Goal: Transaction & Acquisition: Purchase product/service

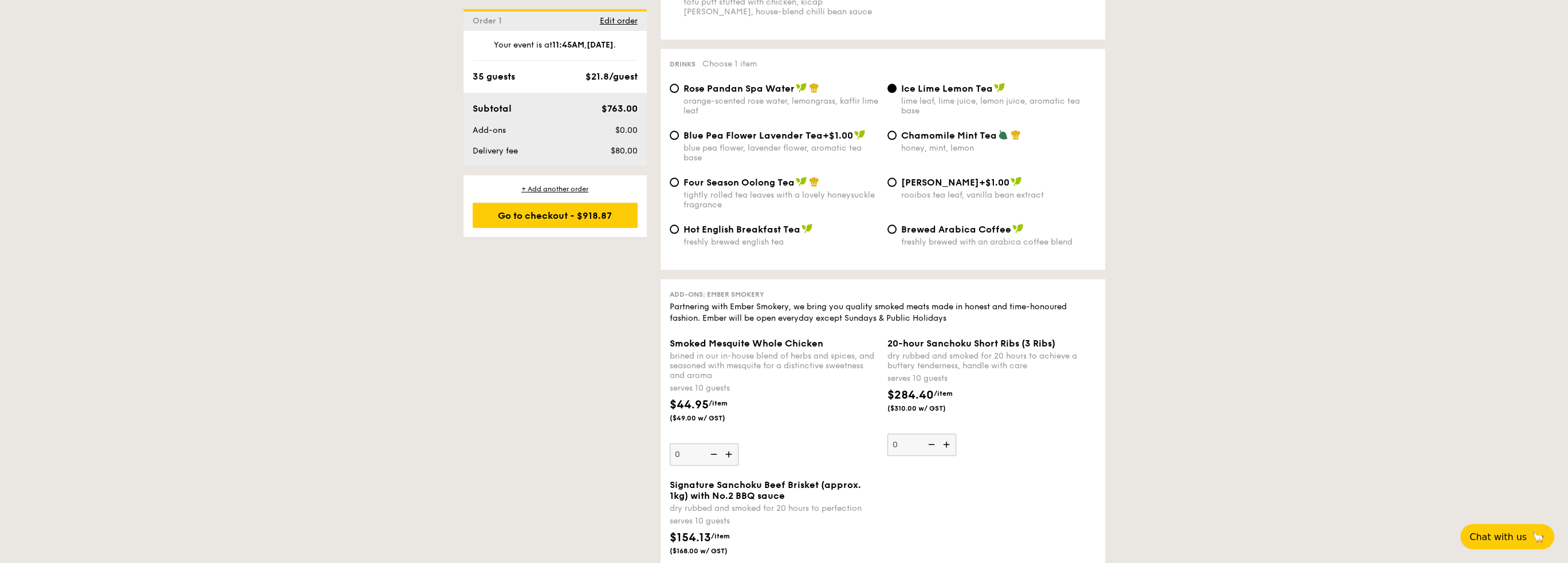
scroll to position [2411, 0]
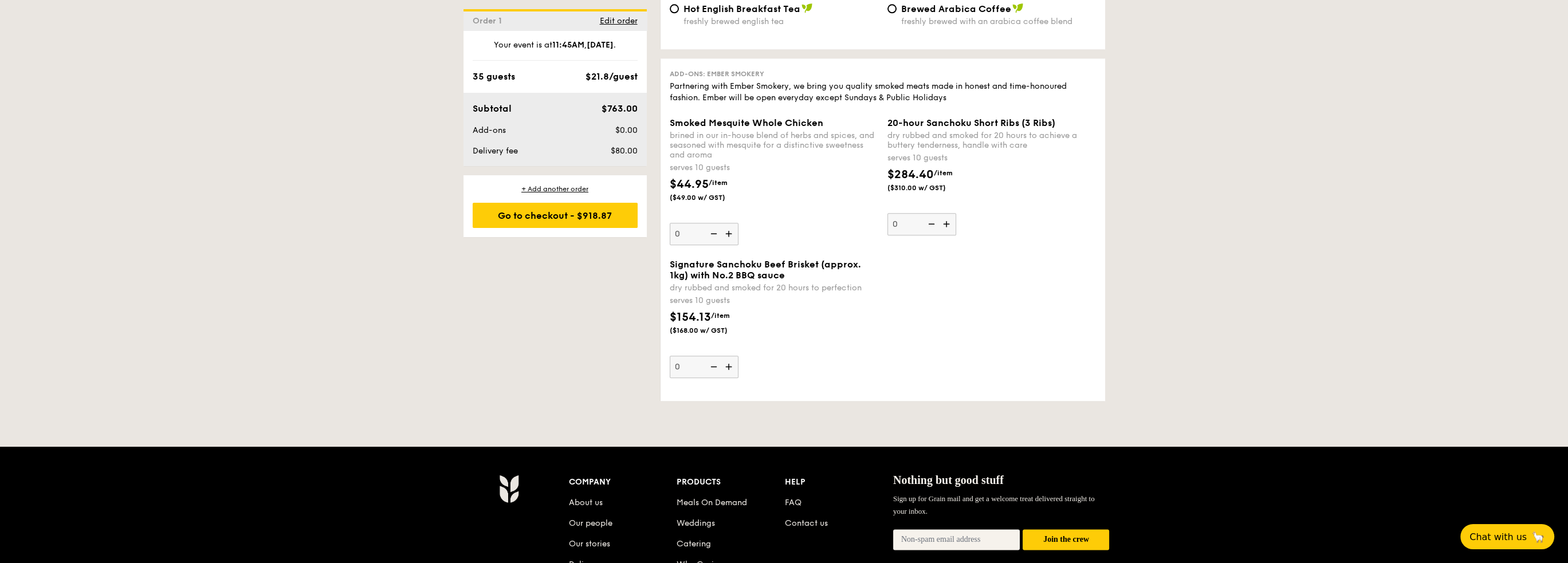
type input "35 guests"
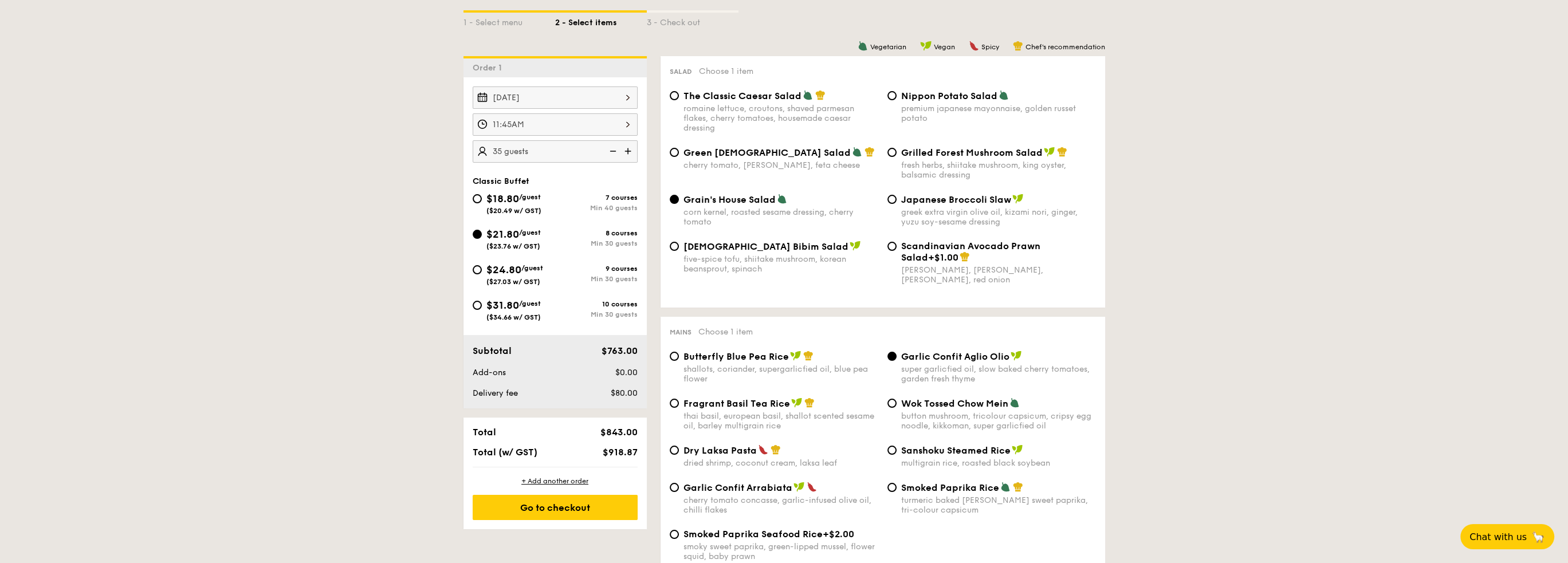
scroll to position [537, 0]
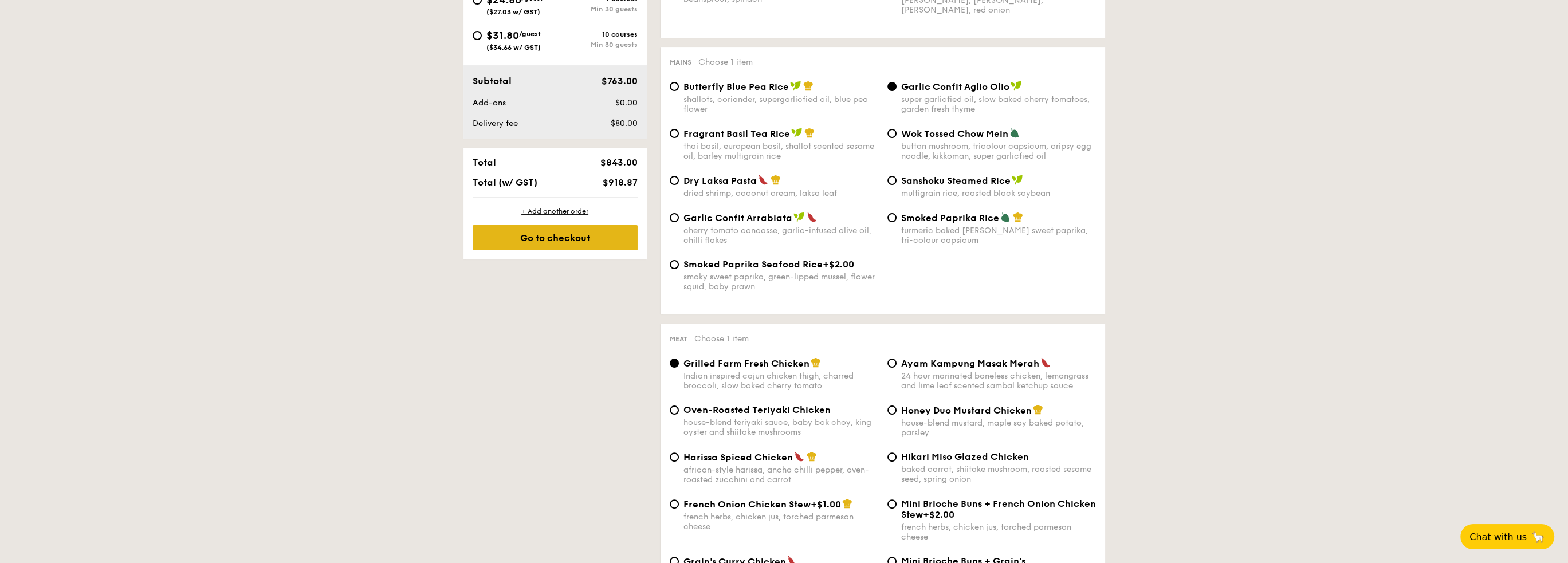
click at [552, 236] on div "Go to checkout" at bounding box center [555, 237] width 165 height 25
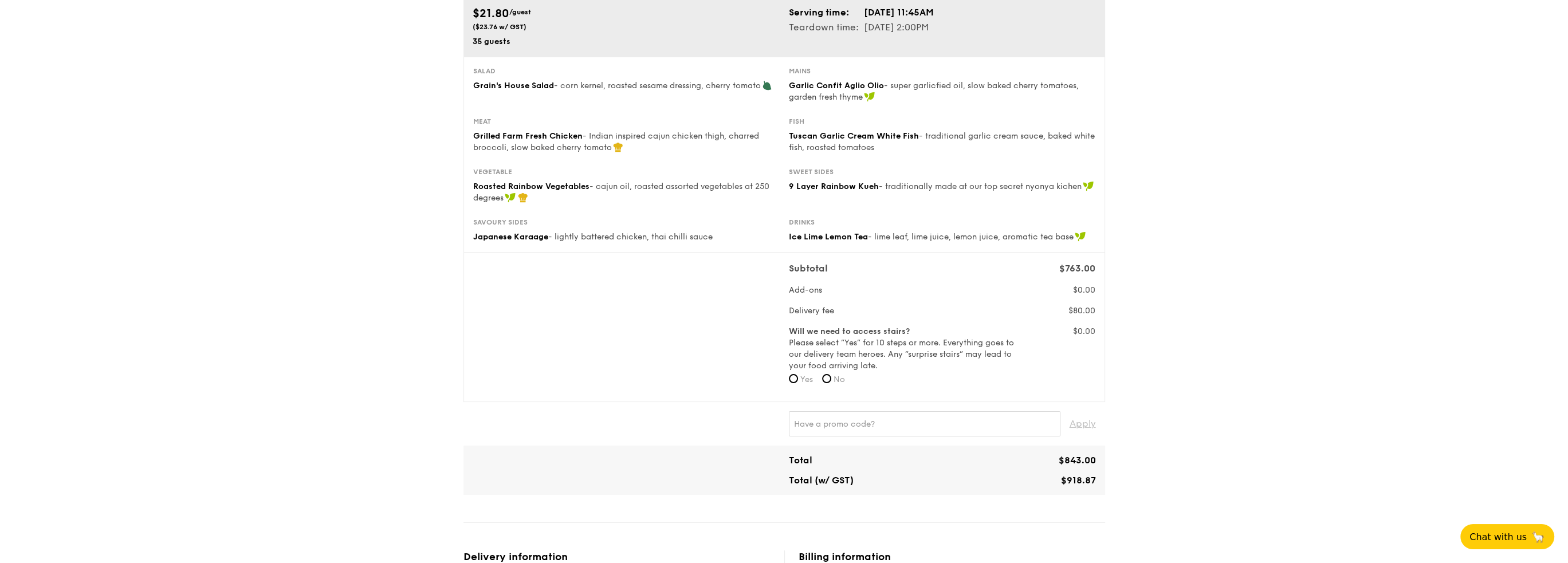
scroll to position [114, 0]
click at [836, 378] on span "No" at bounding box center [839, 379] width 12 height 10
click at [831, 378] on input "No" at bounding box center [826, 378] width 9 height 9
radio input "true"
click at [953, 425] on input "text" at bounding box center [925, 423] width 272 height 25
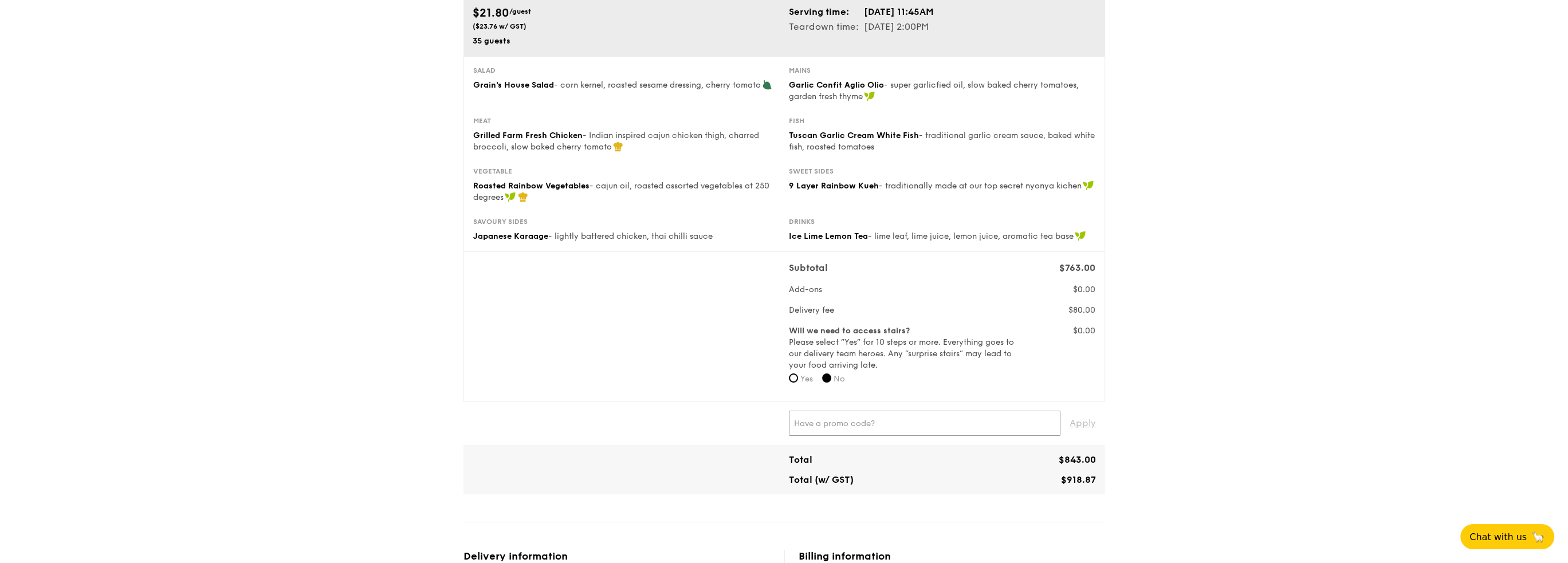
paste input "UOB30"
click at [1080, 424] on span "Apply" at bounding box center [1083, 423] width 26 height 25
drag, startPoint x: 924, startPoint y: 422, endPoint x: 720, endPoint y: 422, distance: 204.0
click at [720, 422] on div "UOB30 ✕ Apply Promo code does not exist" at bounding box center [784, 428] width 632 height 35
paste input "RF277205"
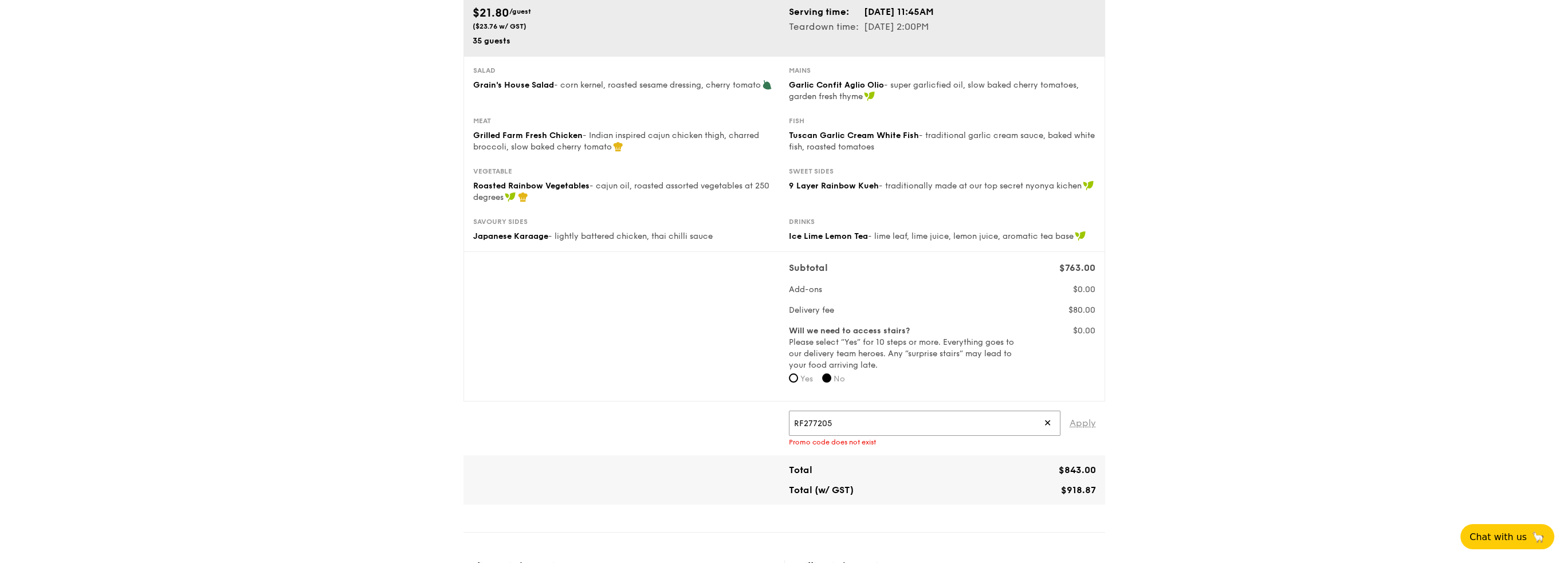
type input "RF277205"
click at [1083, 425] on span "Apply" at bounding box center [1083, 423] width 26 height 25
drag, startPoint x: 786, startPoint y: 424, endPoint x: 823, endPoint y: 425, distance: 37.0
click at [823, 425] on div "RF277205 ✕ - $42.15" at bounding box center [942, 423] width 316 height 25
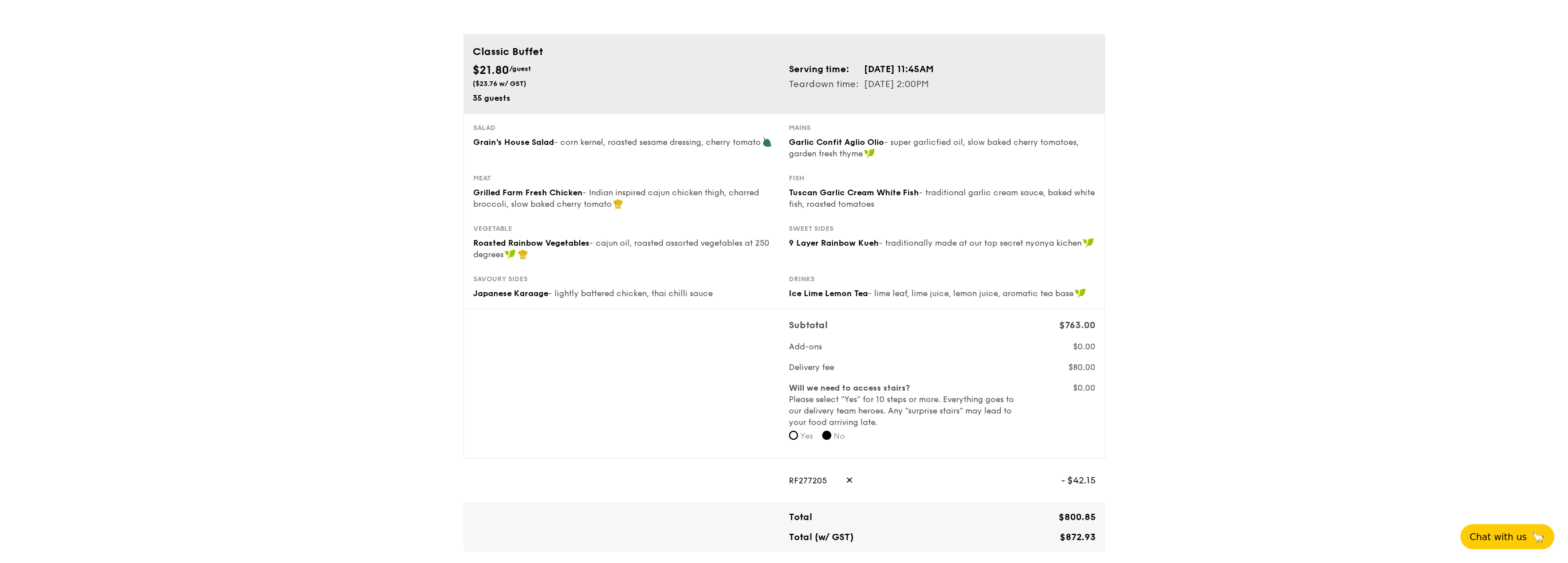
scroll to position [401, 0]
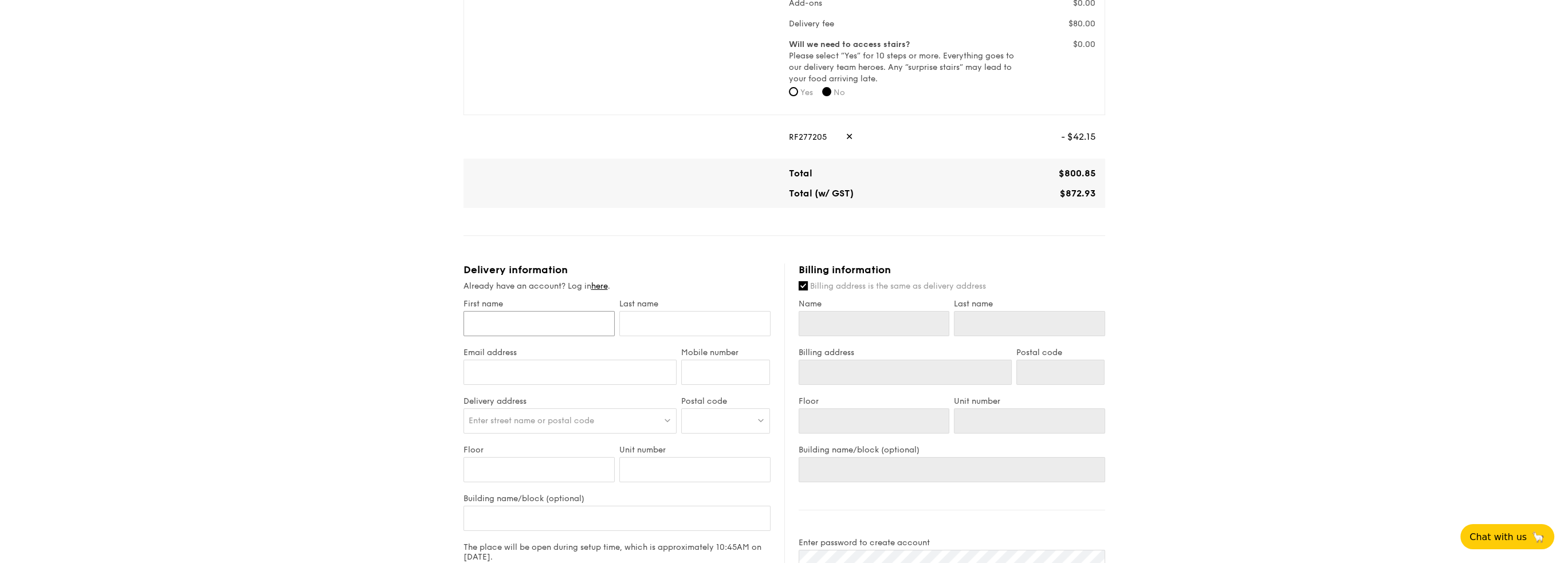
click at [542, 323] on input "First name" at bounding box center [539, 323] width 151 height 25
type input "Taylen"
type input "Lim"
type input "90023727"
type input "Taylen"
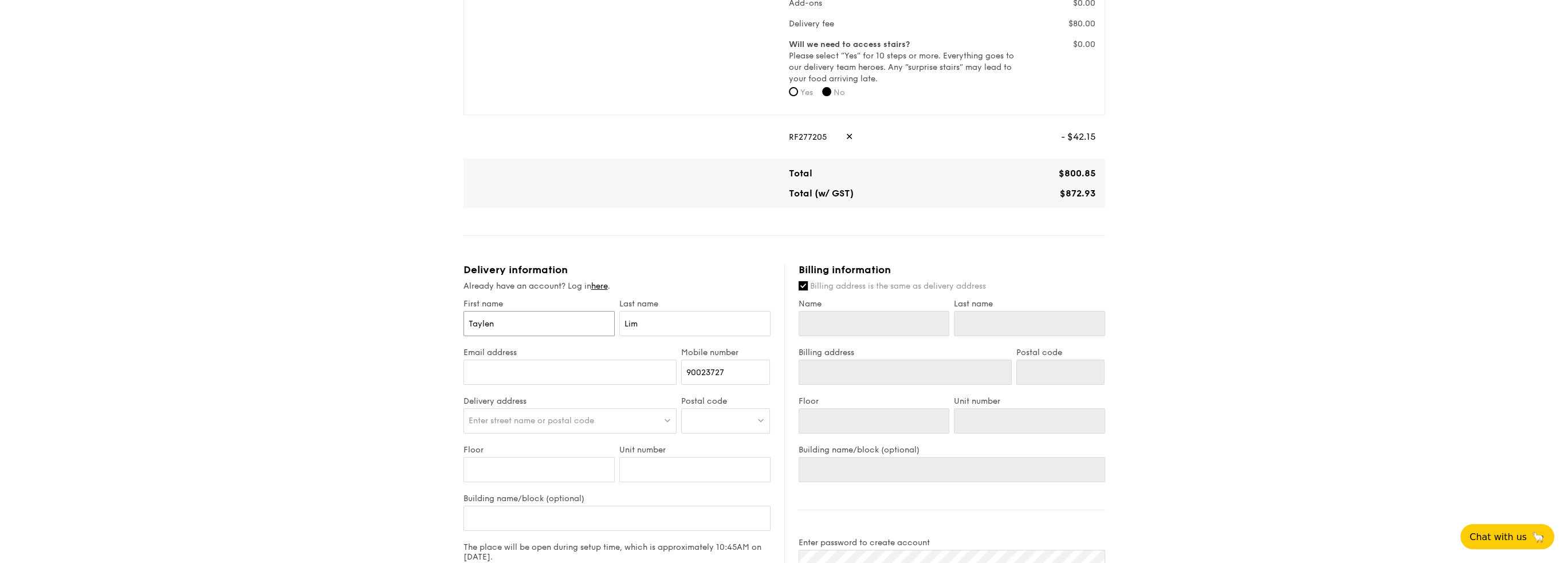
type input "Lim"
click at [541, 378] on input "Email address" at bounding box center [570, 372] width 214 height 25
type input "[EMAIL_ADDRESS][DOMAIN_NAME]"
click at [535, 422] on span "Enter street name or postal code" at bounding box center [531, 421] width 125 height 10
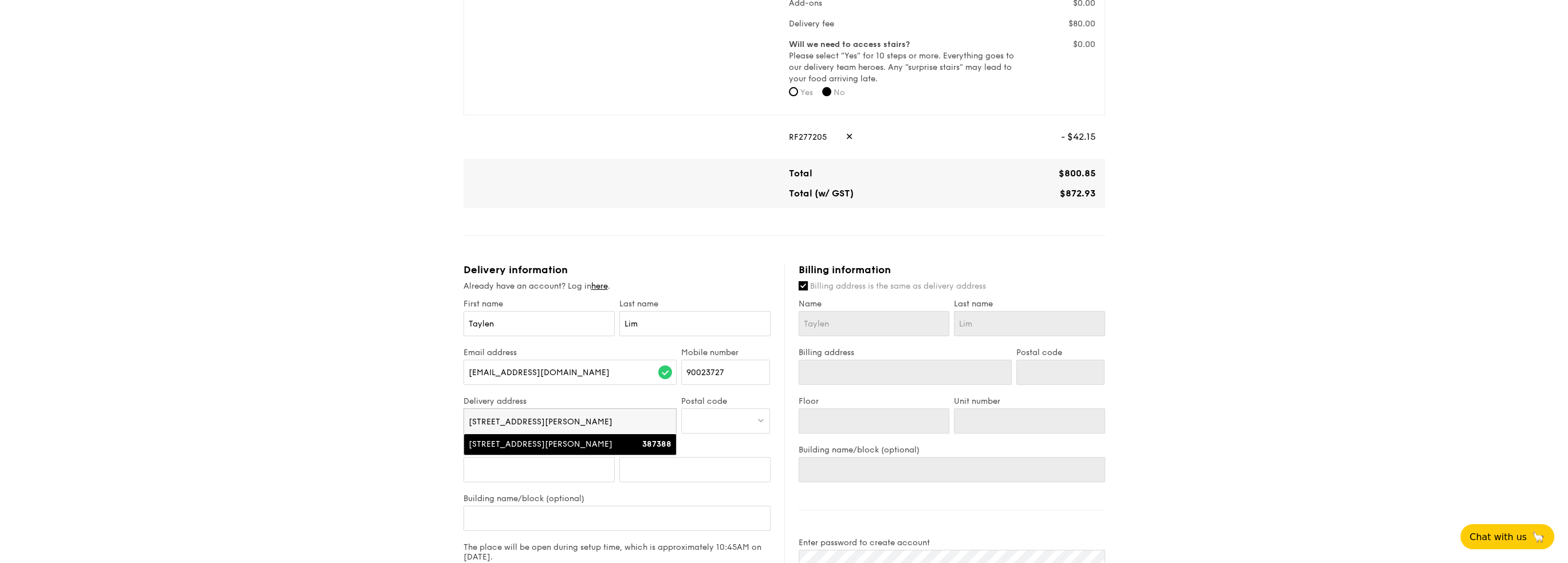
type input "[STREET_ADDRESS][PERSON_NAME]"
click at [553, 446] on div "[STREET_ADDRESS][PERSON_NAME]" at bounding box center [545, 444] width 152 height 12
type input "[STREET_ADDRESS][PERSON_NAME]"
type input "387388"
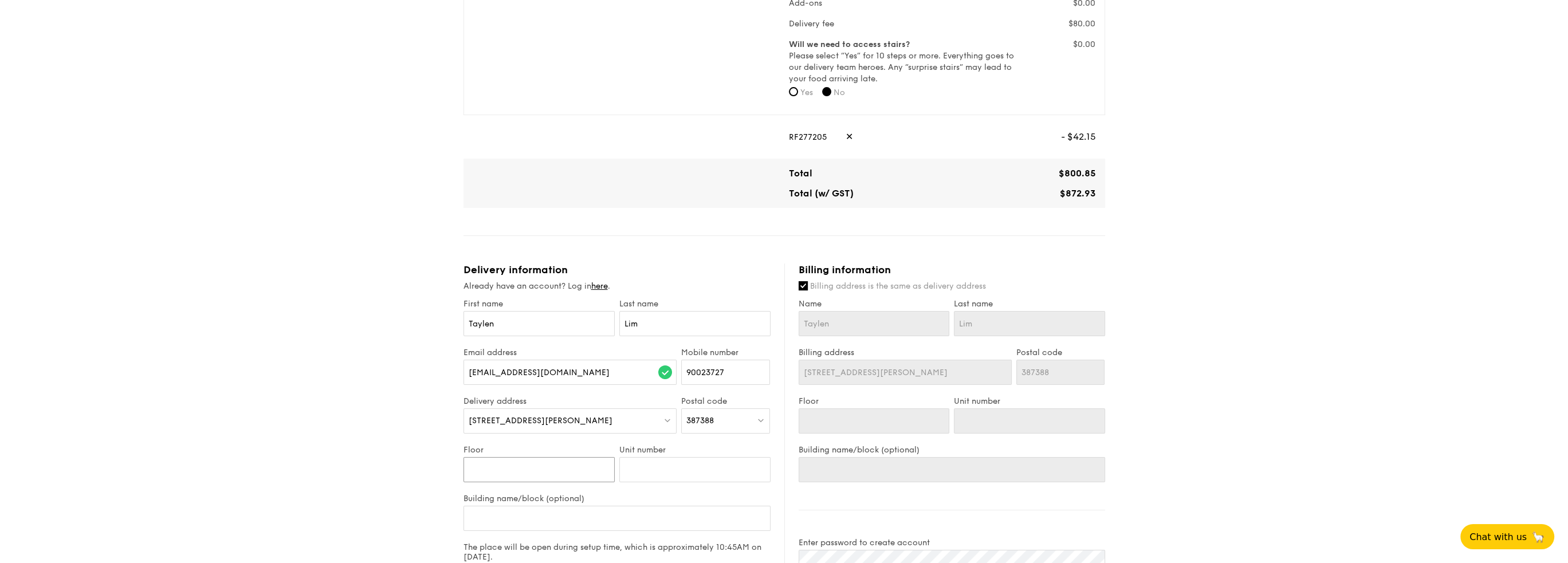
click at [569, 480] on input "Floor" at bounding box center [539, 469] width 151 height 25
type input "0"
type input "01"
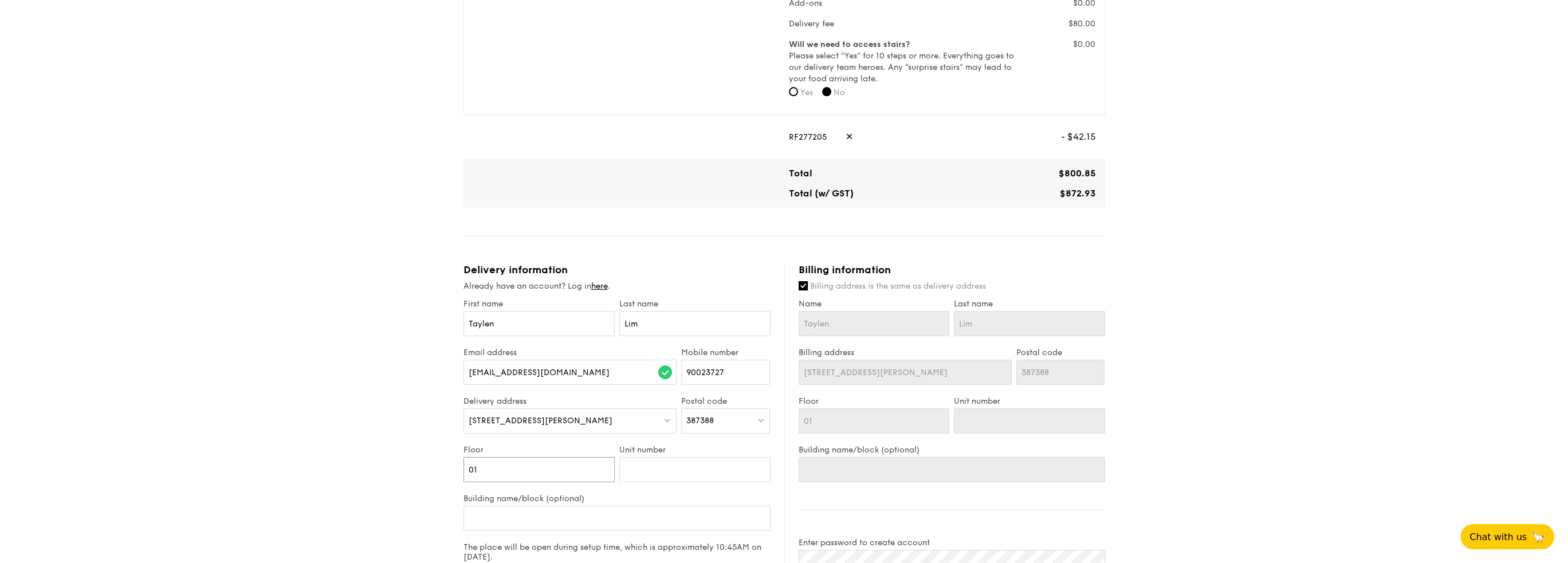
type input "01"
click at [697, 460] on input "Unit number" at bounding box center [695, 469] width 151 height 25
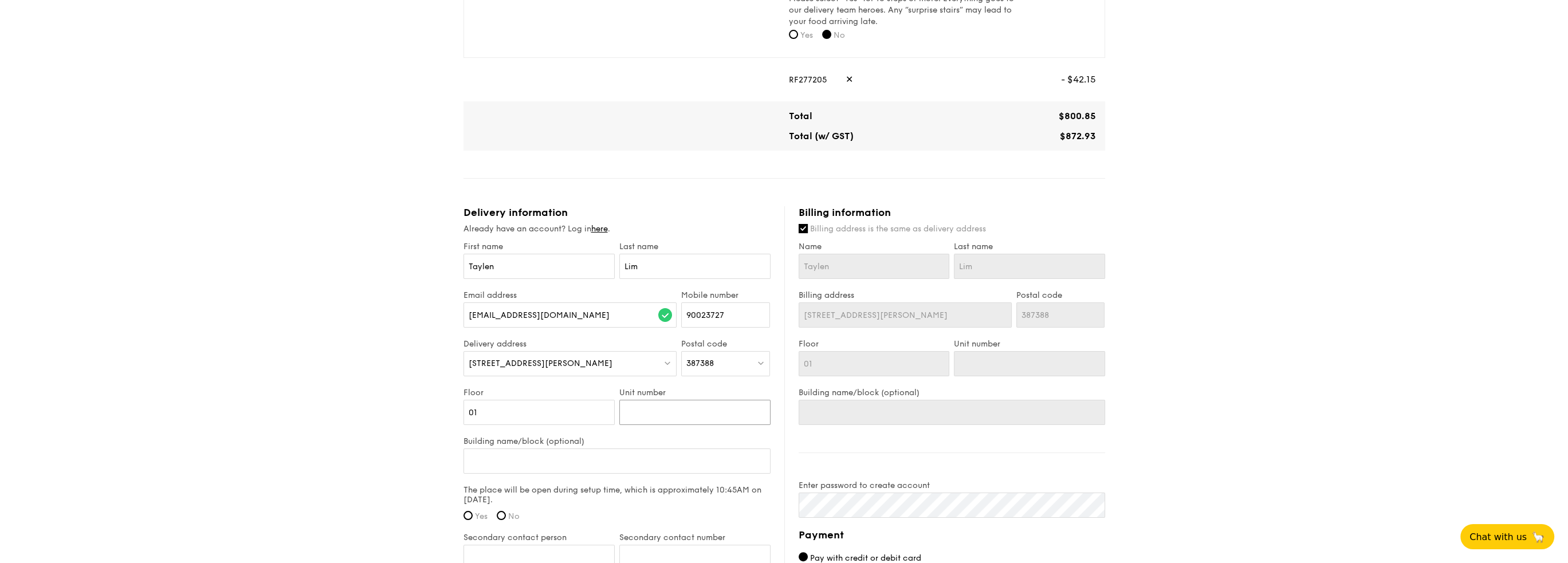
type input "0"
type input "00"
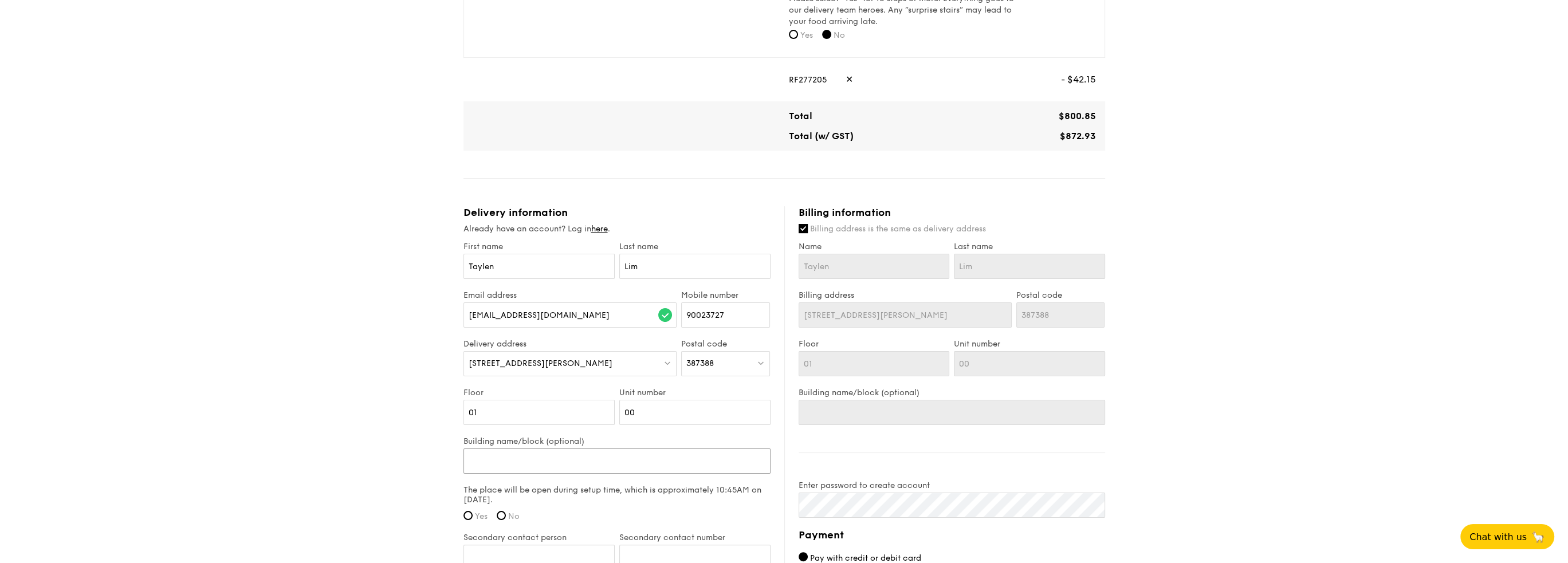
click at [574, 470] on input "Building name/block (optional)" at bounding box center [617, 461] width 307 height 25
type input "S"
type input "Si"
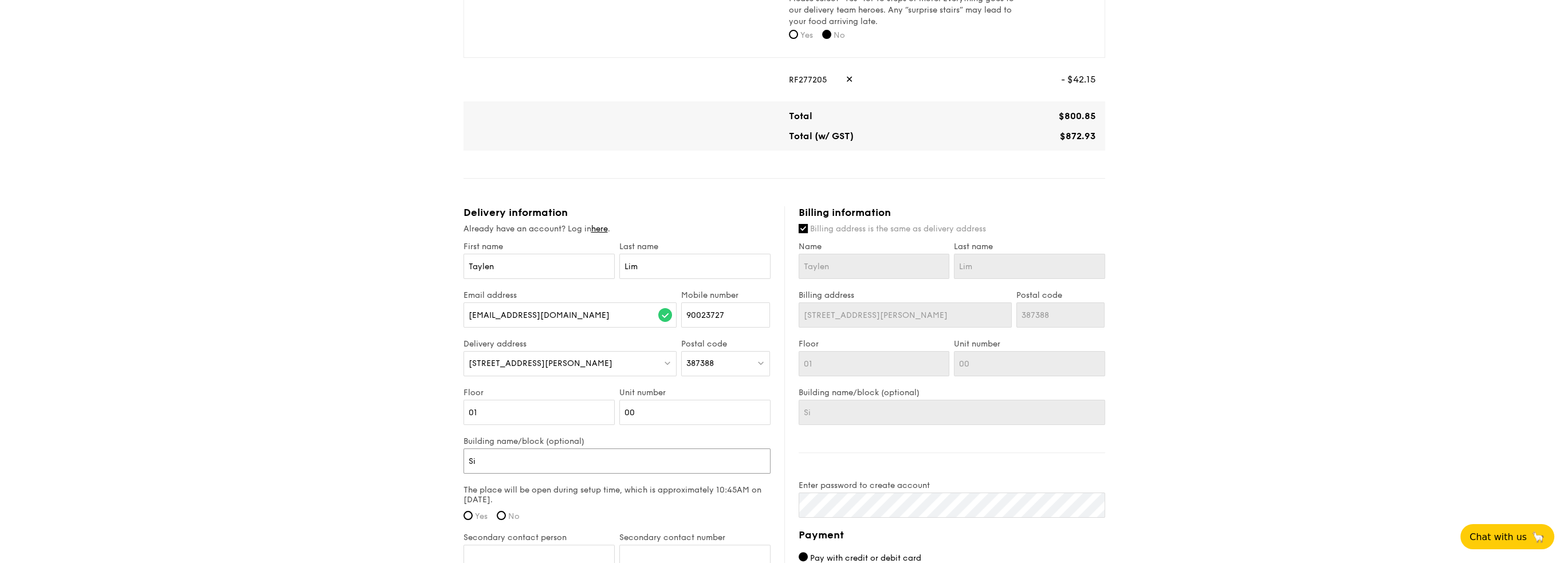
type input "Sim"
type input "[PERSON_NAME]"
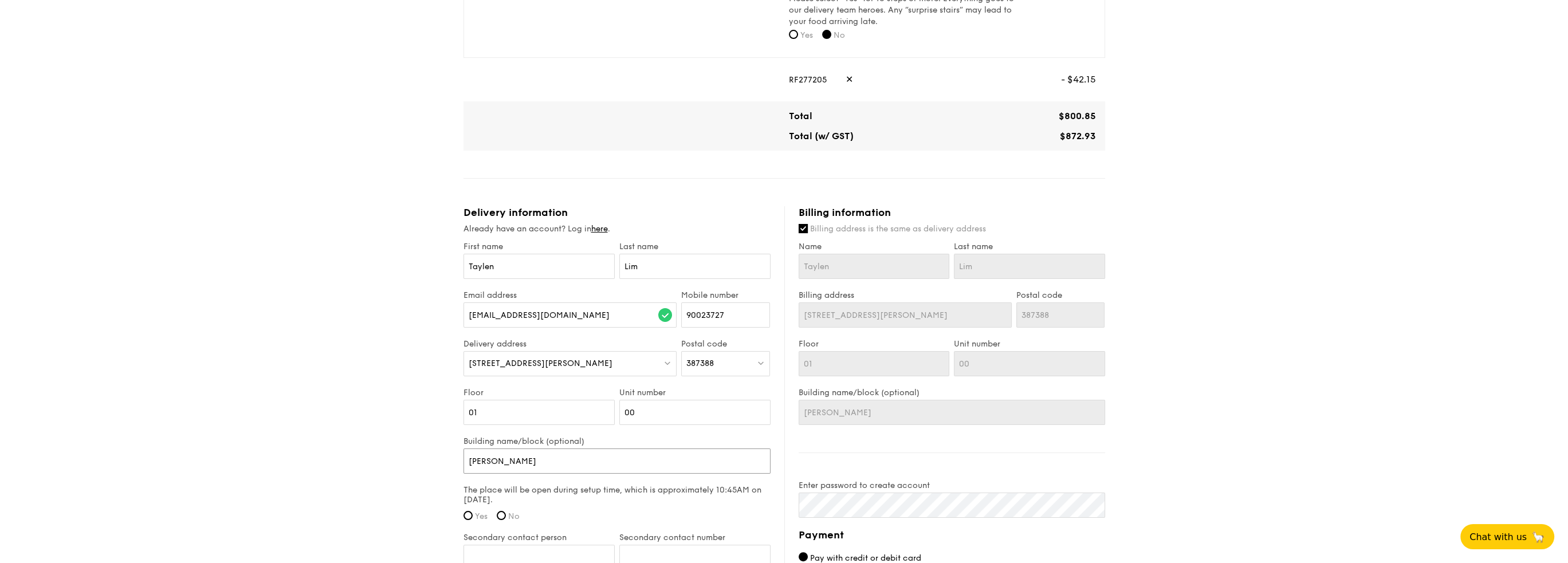
type input "[PERSON_NAME]"
type input "[PERSON_NAME] U"
type input "[PERSON_NAME] Ur"
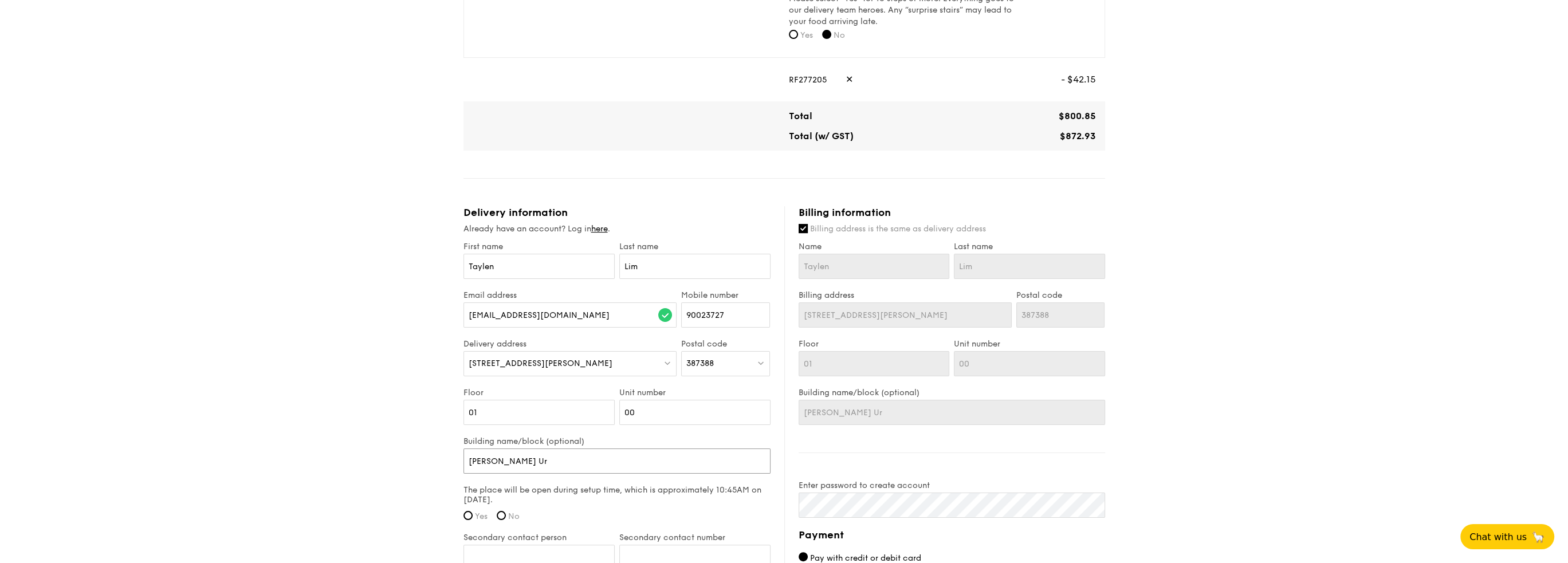
type input "[PERSON_NAME] Urb"
type input "[PERSON_NAME] Urba"
type input "[PERSON_NAME] Urban"
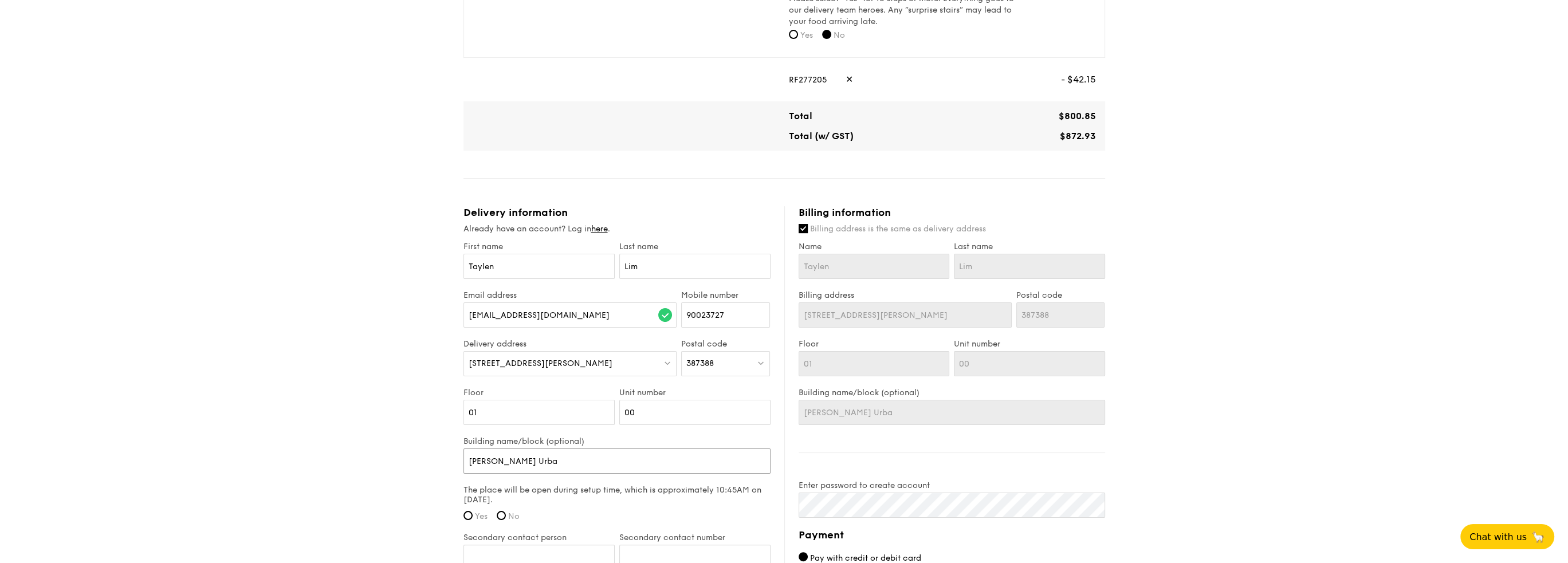
type input "[PERSON_NAME] Urban"
type input "[PERSON_NAME] Urban O"
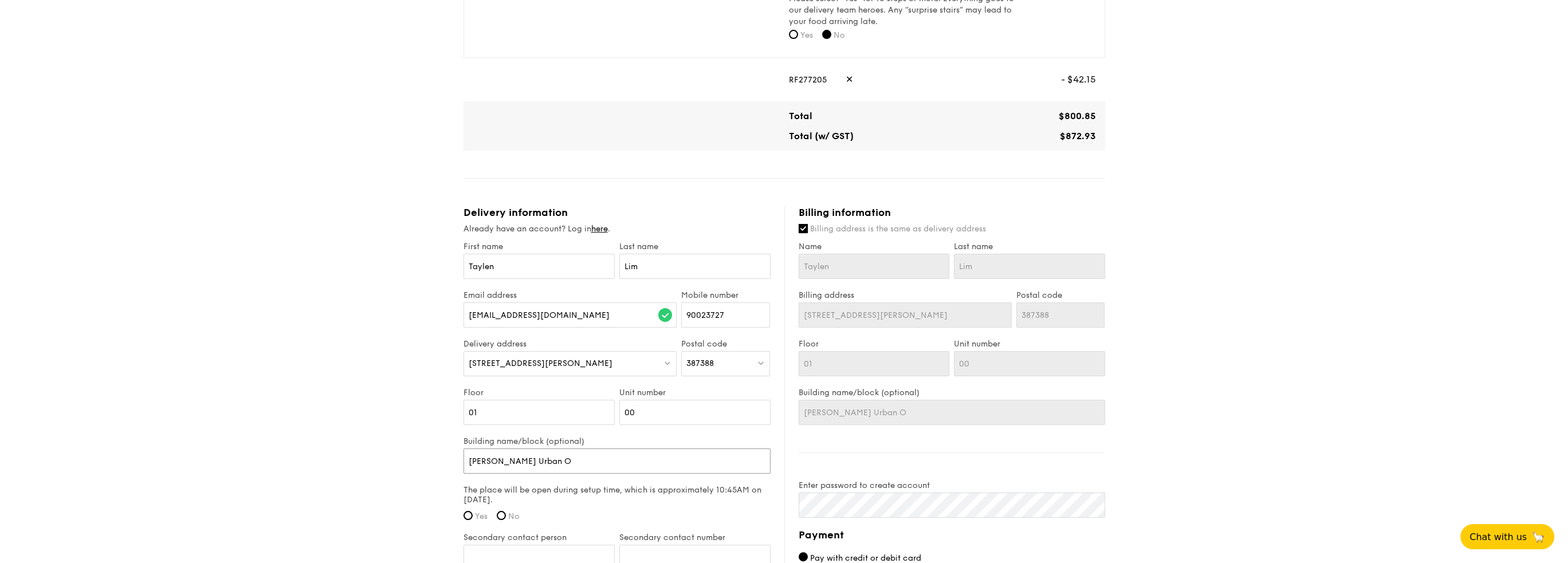
type input "[PERSON_NAME] Urban Oa"
type input "[PERSON_NAME] Urban Oas"
type input "[PERSON_NAME] Urban Oasi"
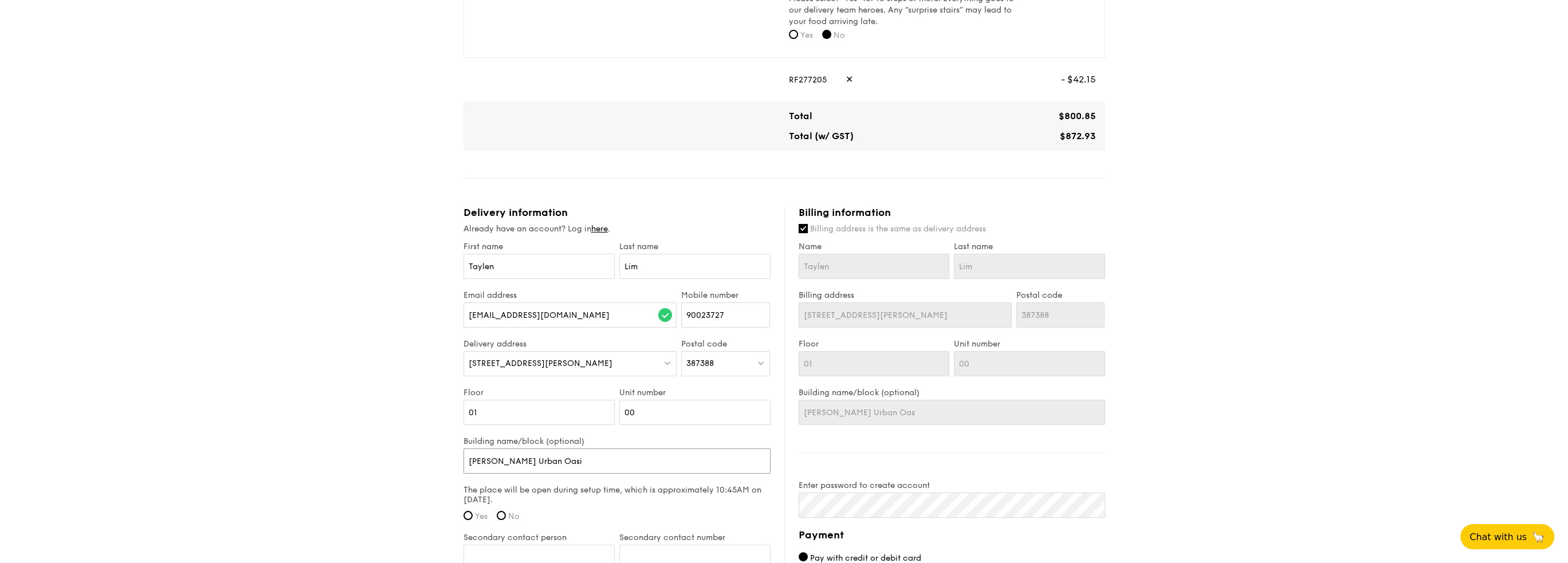
type input "[PERSON_NAME] Urban Oasi"
type input "[PERSON_NAME] Urban Oasis"
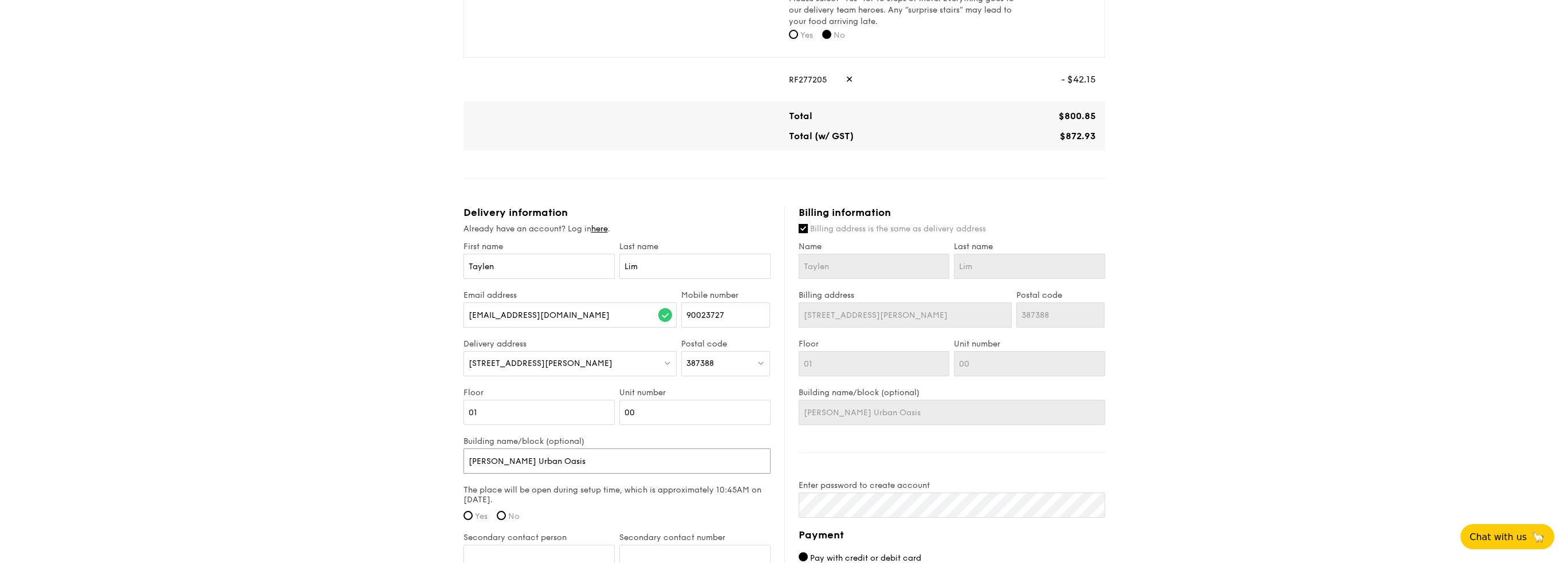
type input "[PERSON_NAME] Urban Oasis -"
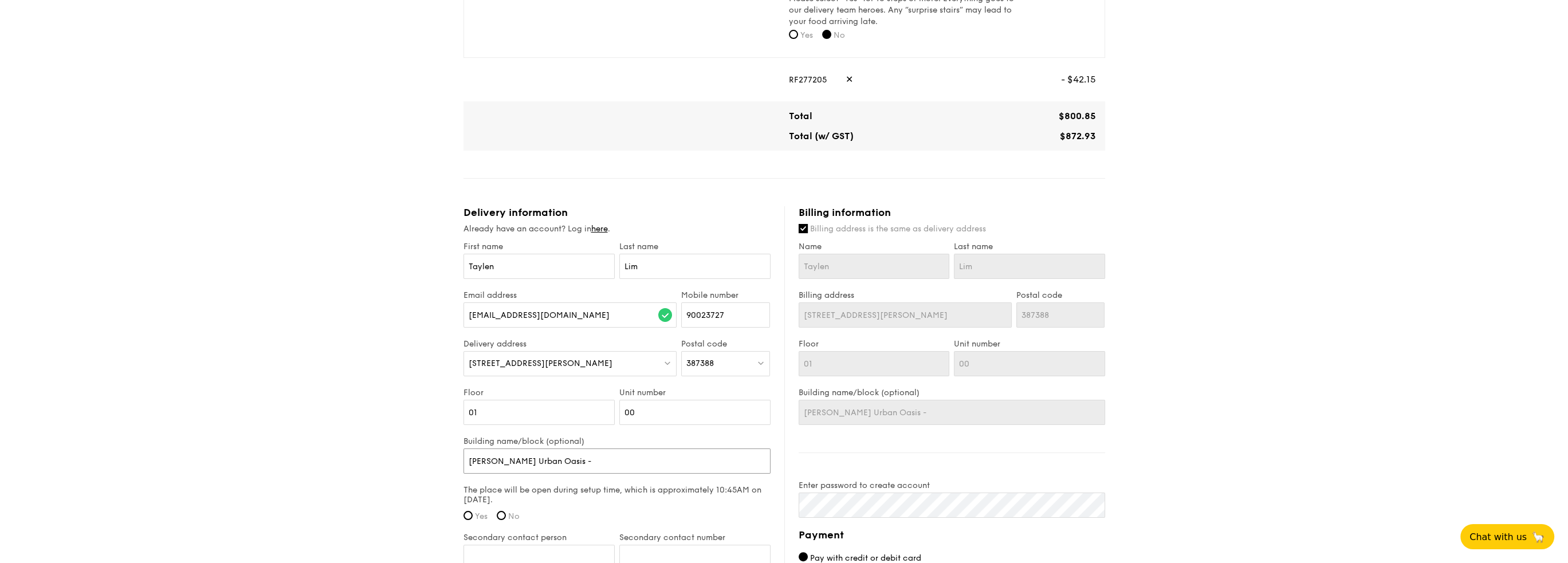
type input "[PERSON_NAME] Urban Oasis -"
type input "[PERSON_NAME] Urban Oasis"
type input "[PERSON_NAME] Urban Oasis F"
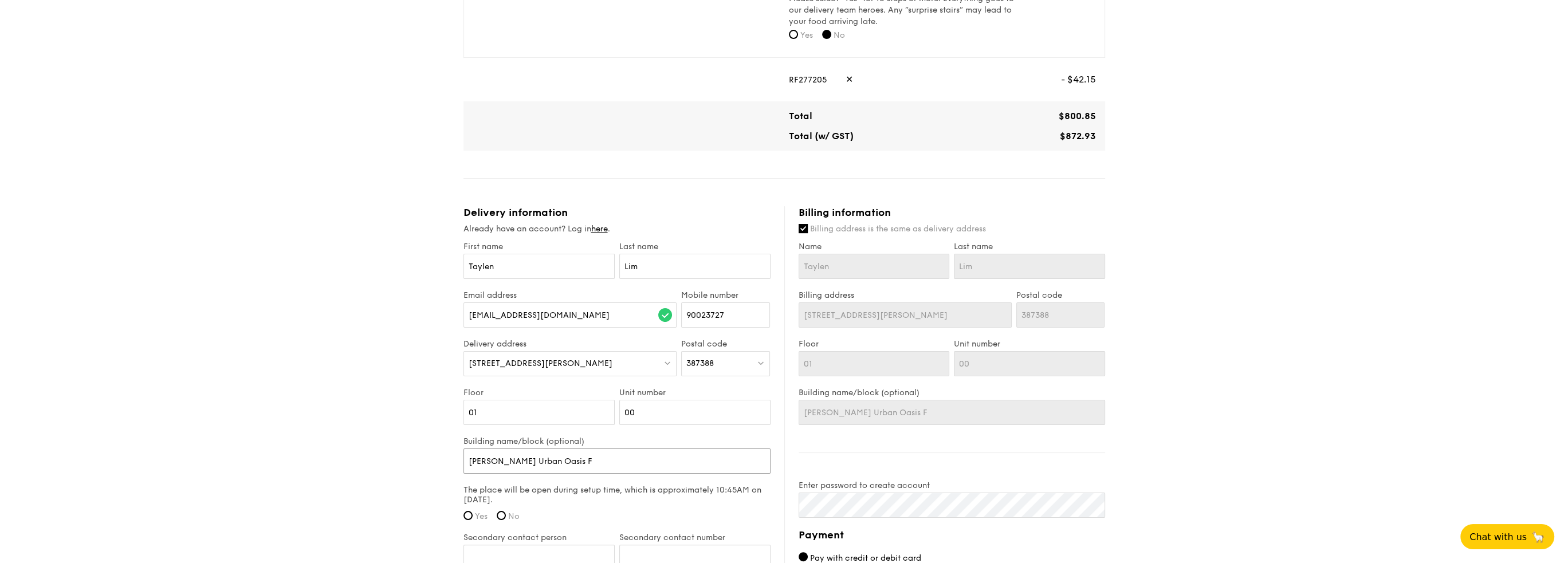
type input "[PERSON_NAME] Urban Oasis Fu"
type input "[PERSON_NAME] Urban Oasis Fun"
type input "[PERSON_NAME] Urban Oasis Func"
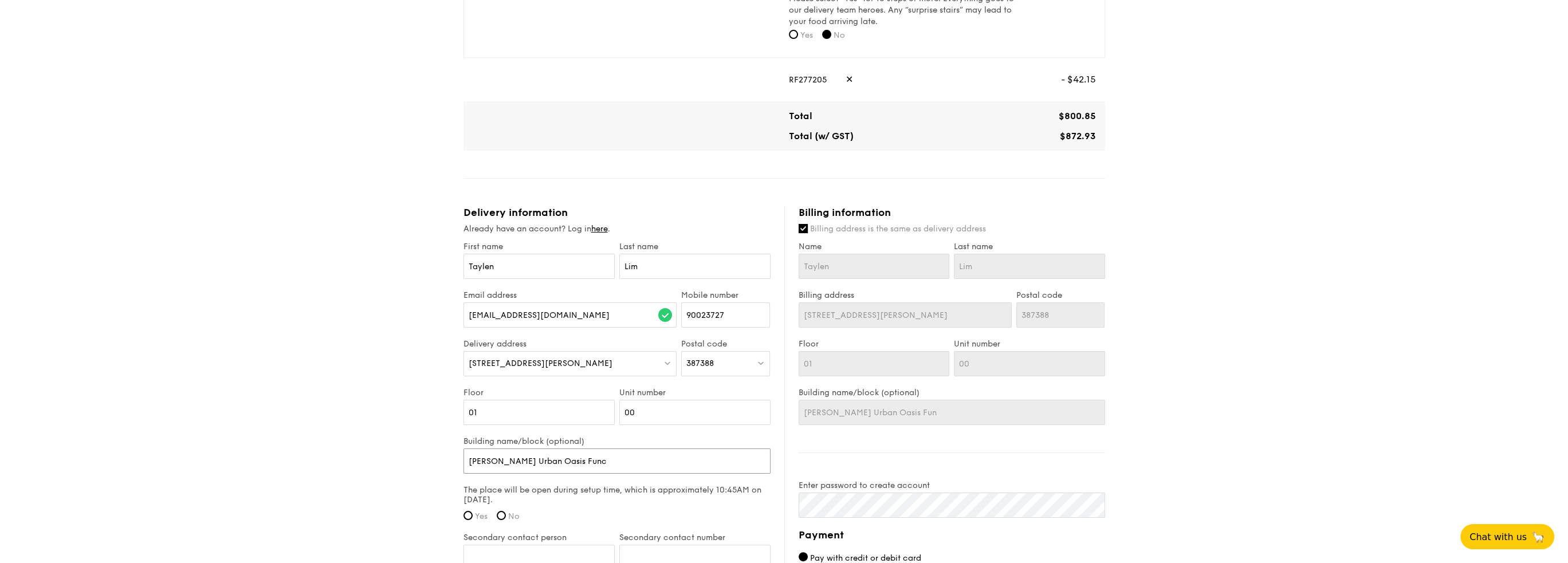
type input "[PERSON_NAME] Urban Oasis Func"
type input "[PERSON_NAME] Urban Oasis Funct"
type input "[PERSON_NAME] Urban Oasis Functi"
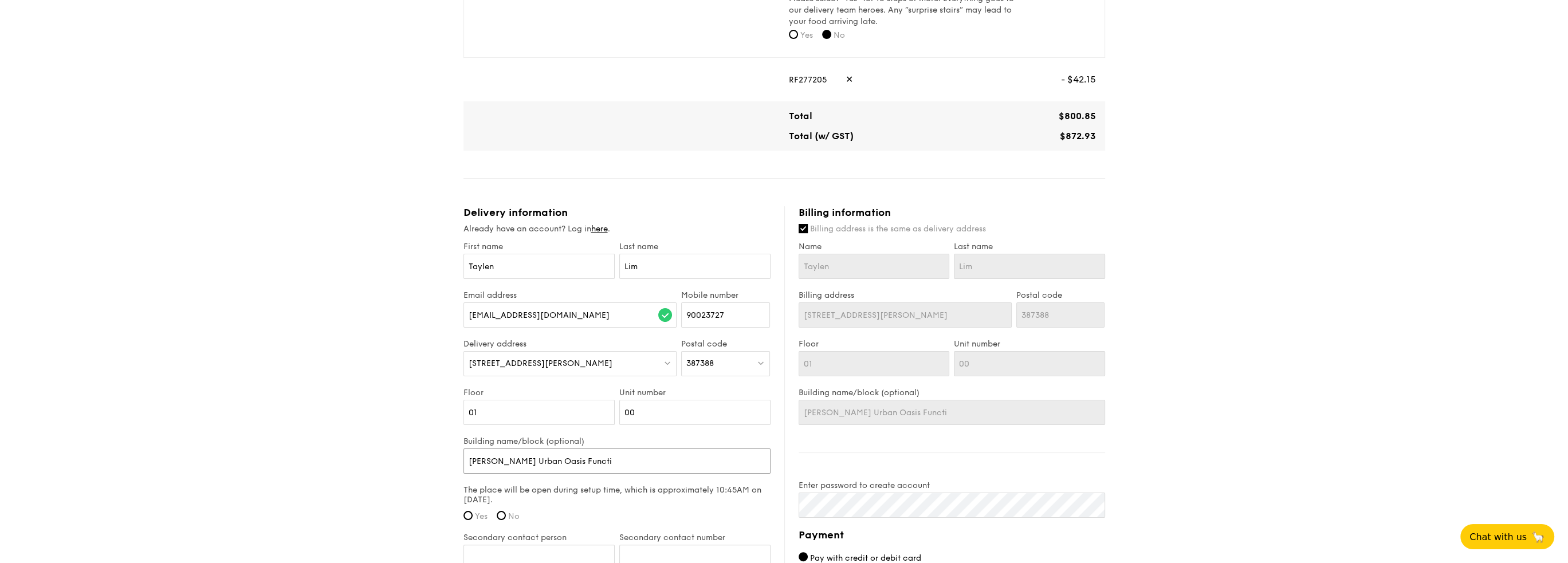
type input "[PERSON_NAME] Urban Oasis Functio"
type input "[PERSON_NAME] Urban Oasis Function"
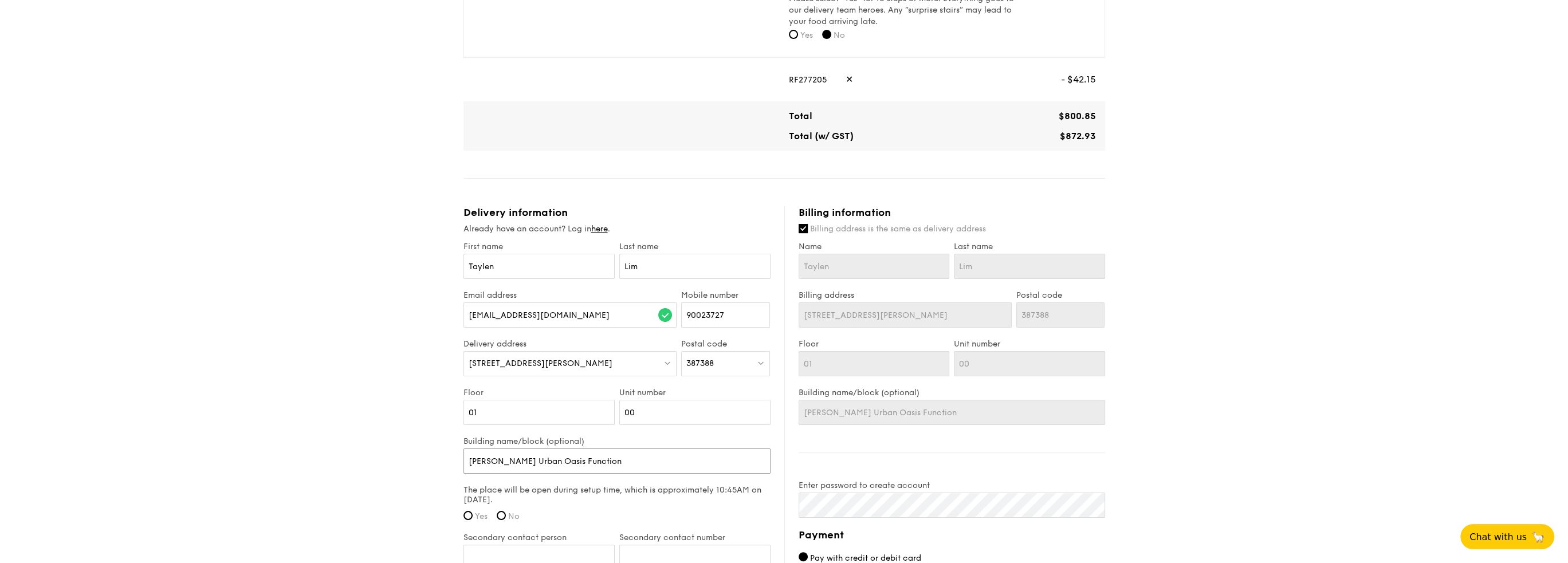
type input "[PERSON_NAME] Urban Oasis Function"
type input "[PERSON_NAME] Urban Oasis Function R"
type input "[PERSON_NAME] Urban Oasis Function Ro"
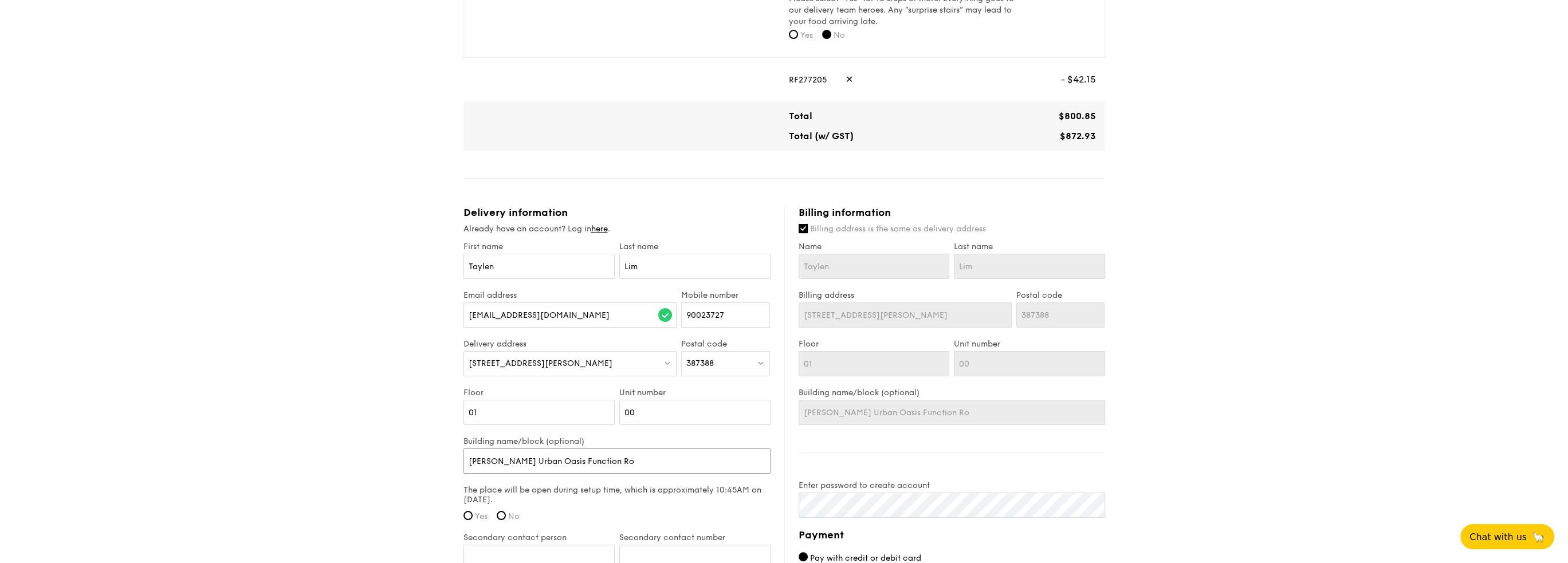
type input "[PERSON_NAME] Urban Oasis Function Roo"
type input "[PERSON_NAME] Urban Oasis Function Room"
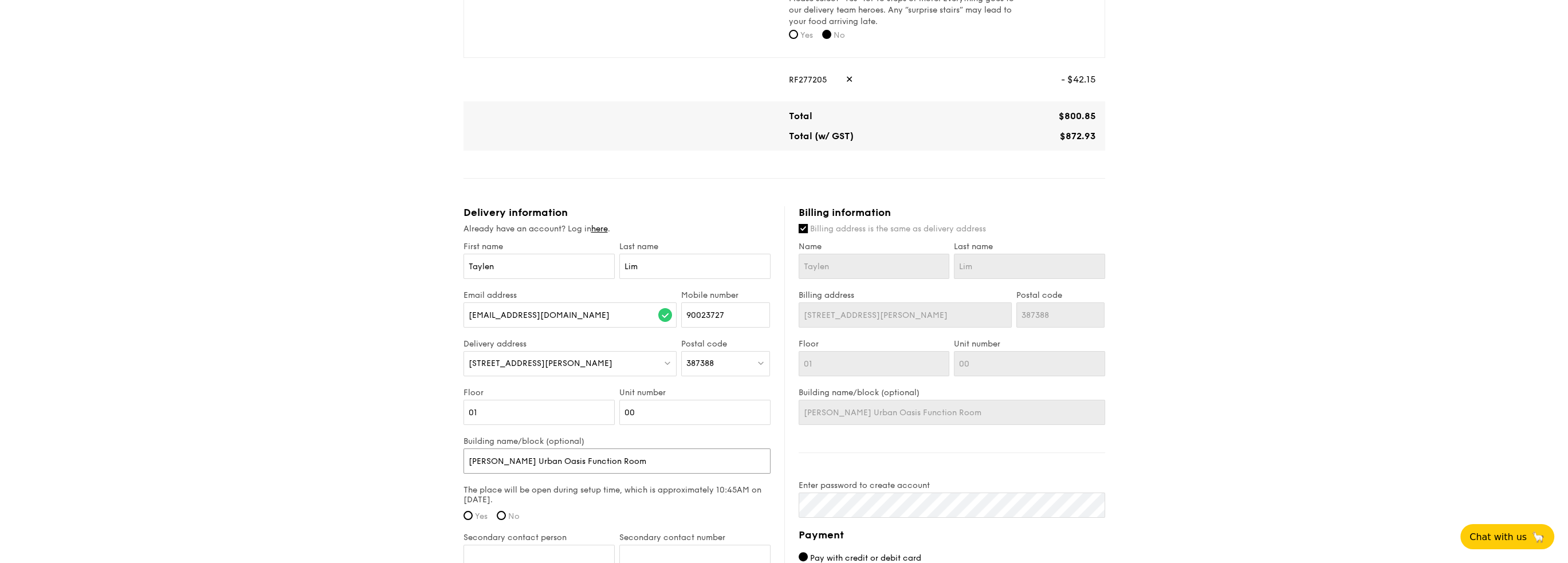
type input "[PERSON_NAME] Urban Oasis Function Room"
click at [536, 460] on input "[PERSON_NAME] Urban Oasis Function Room" at bounding box center [617, 461] width 307 height 25
type input "[PERSON_NAME] Urban Oasis Function Room"
type input "[PERSON_NAME] Urban Oasis / Function Room"
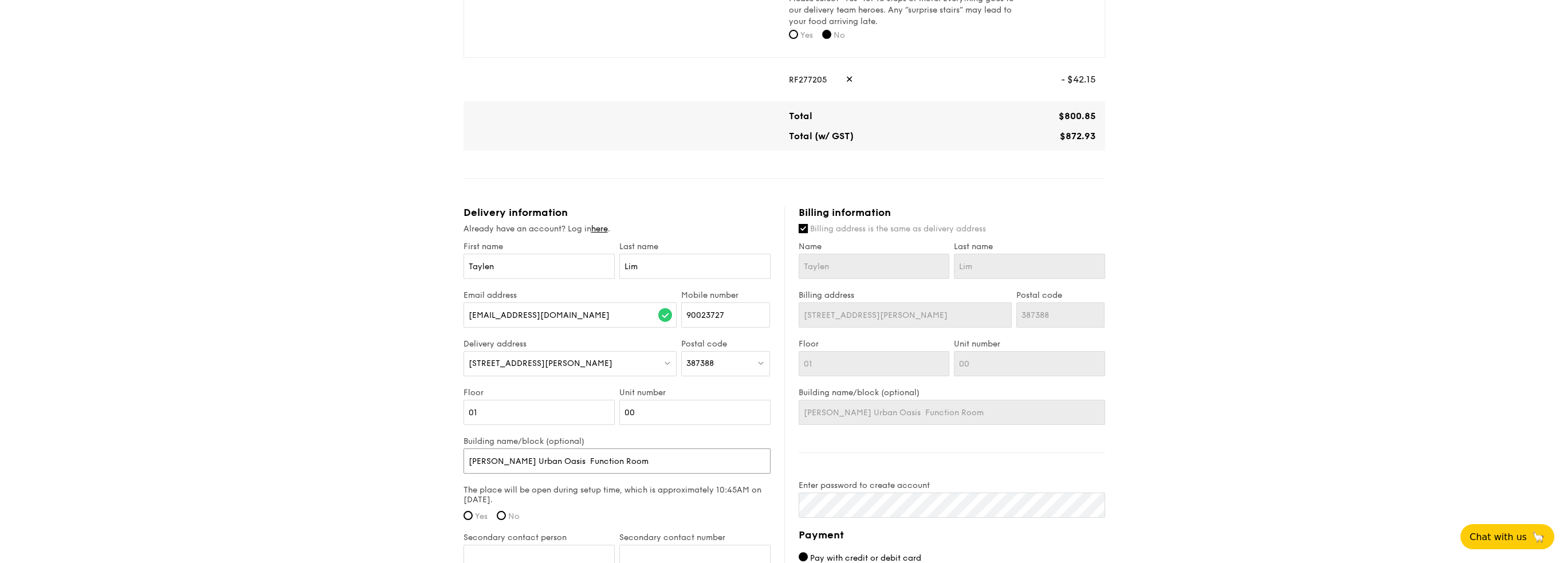
type input "[PERSON_NAME] Urban Oasis / Function Room"
click at [582, 498] on label "The place will be open during setup time, which is approximately 10:45AM on [DA…" at bounding box center [617, 495] width 307 height 20
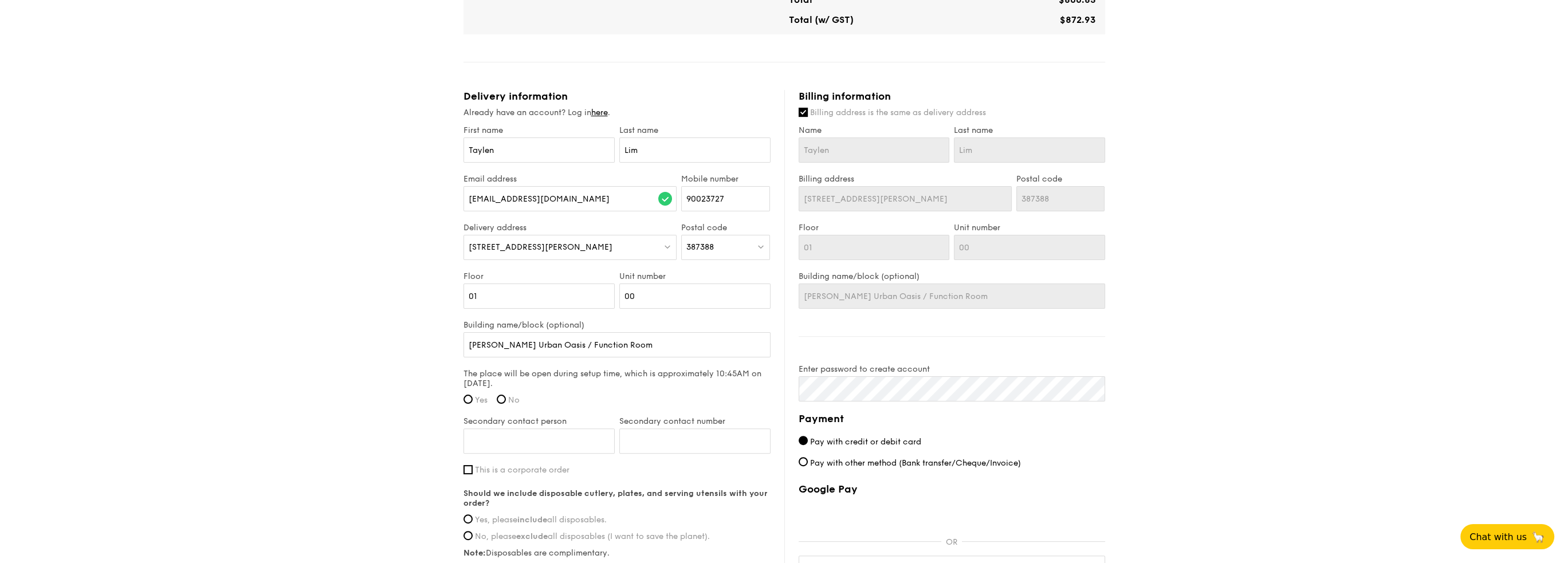
scroll to position [630, 0]
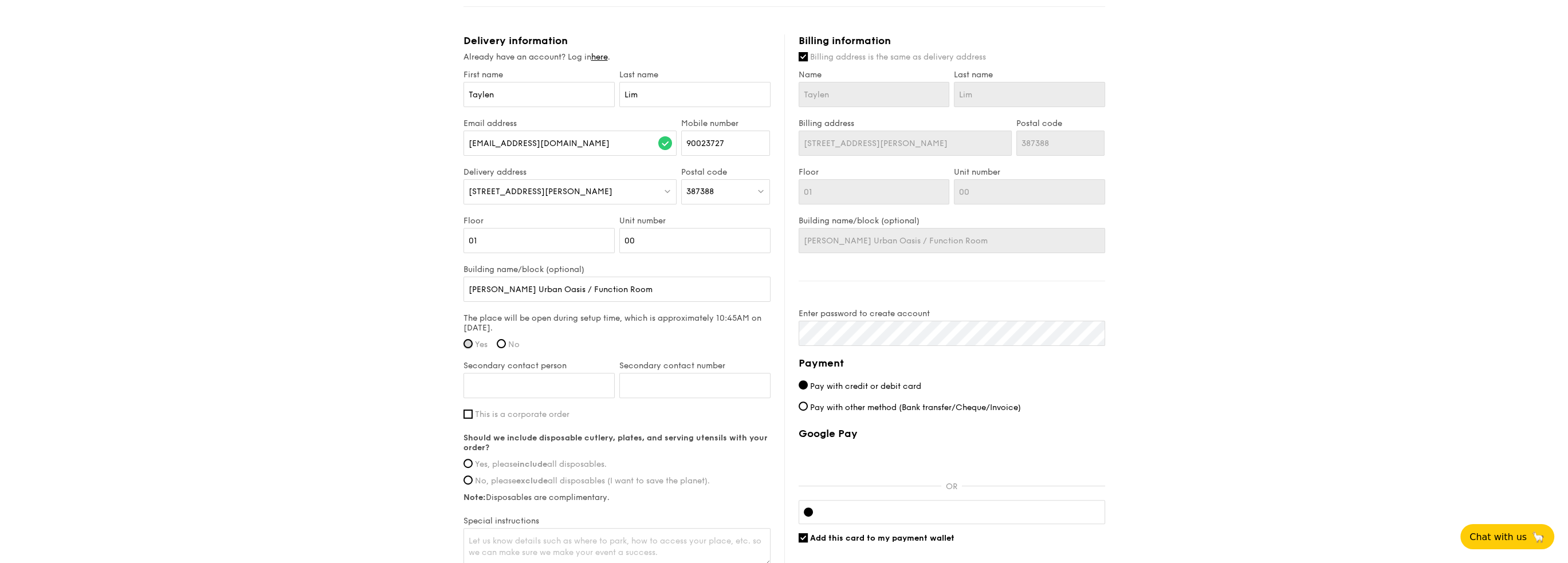
click at [468, 341] on input "Yes" at bounding box center [468, 343] width 9 height 9
radio input "true"
click at [495, 392] on input "Secondary contact person" at bounding box center [539, 385] width 151 height 25
type input "[PERSON_NAME]"
click at [698, 383] on input "Secondary contact number" at bounding box center [695, 385] width 151 height 25
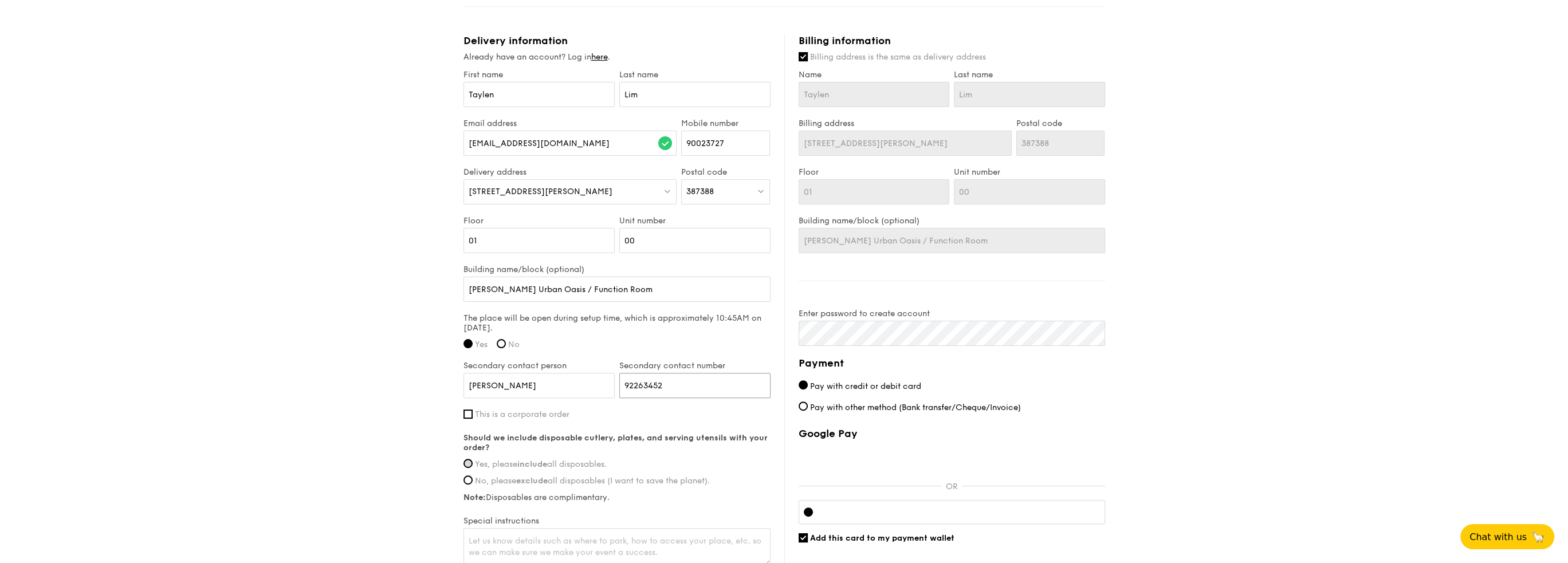
type input "92263452"
click at [468, 463] on input "Yes, please include all disposables." at bounding box center [468, 463] width 9 height 9
radio input "true"
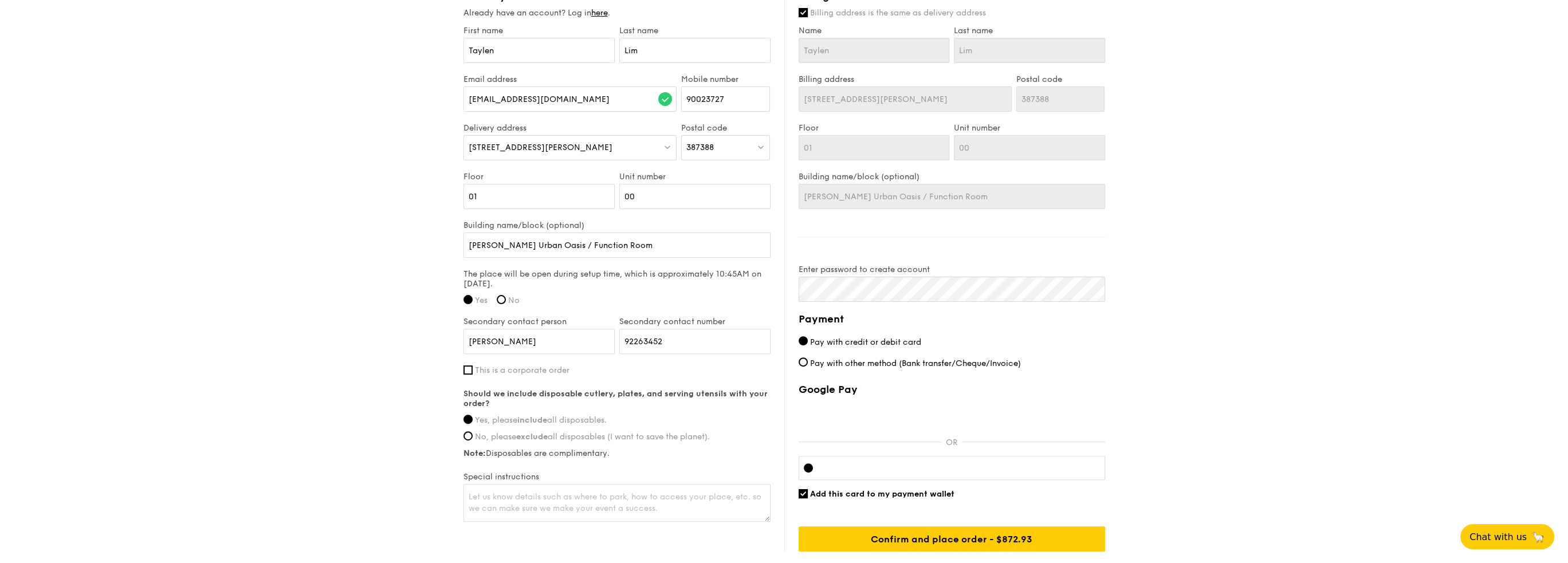
scroll to position [745, 0]
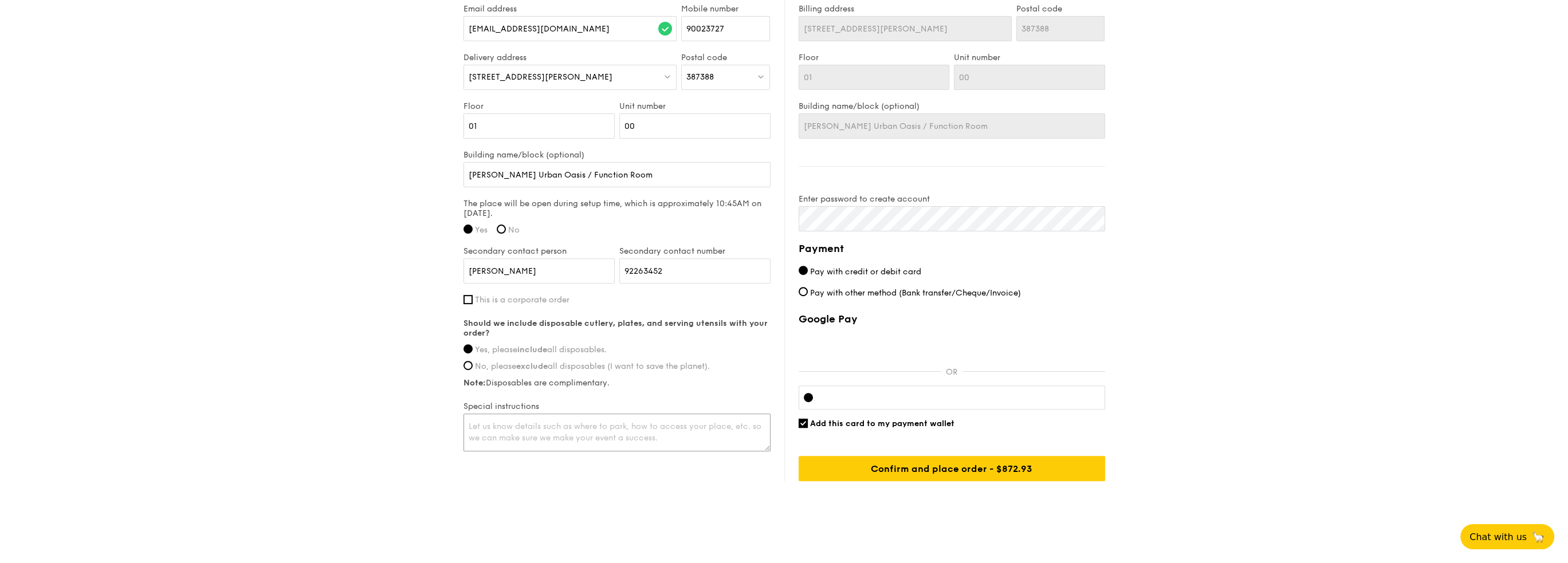
click at [479, 431] on textarea at bounding box center [617, 433] width 307 height 38
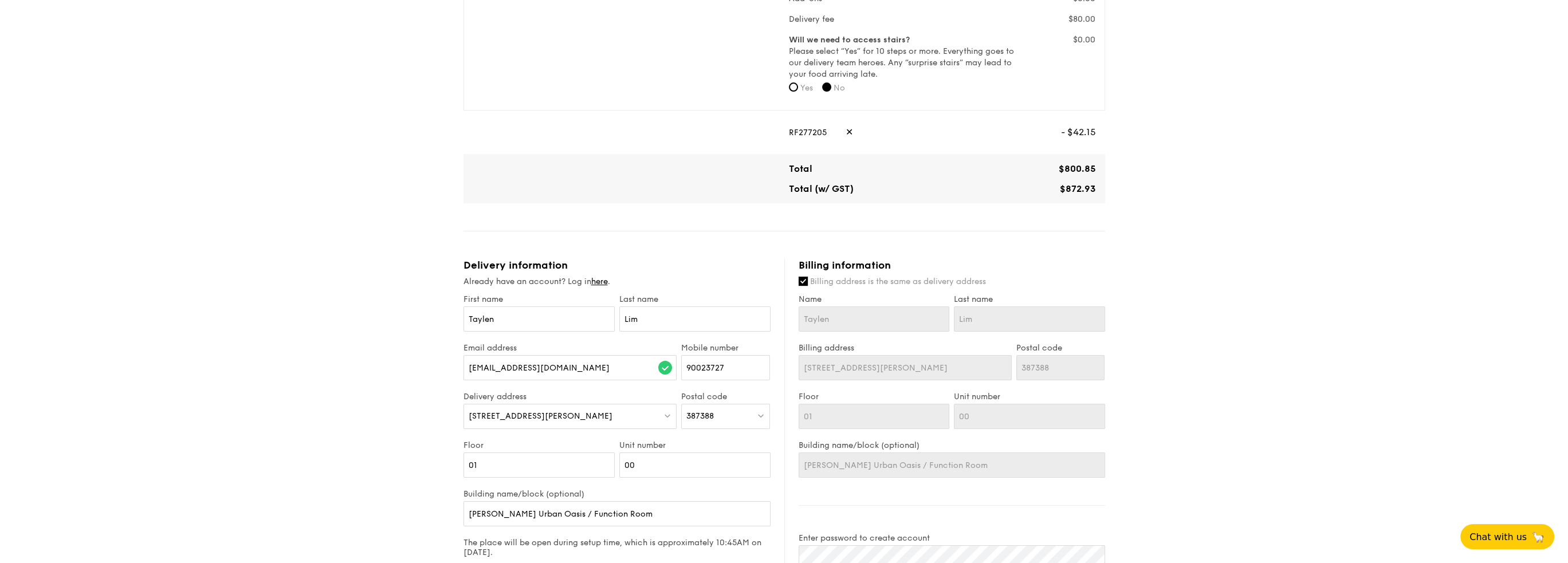
scroll to position [515, 0]
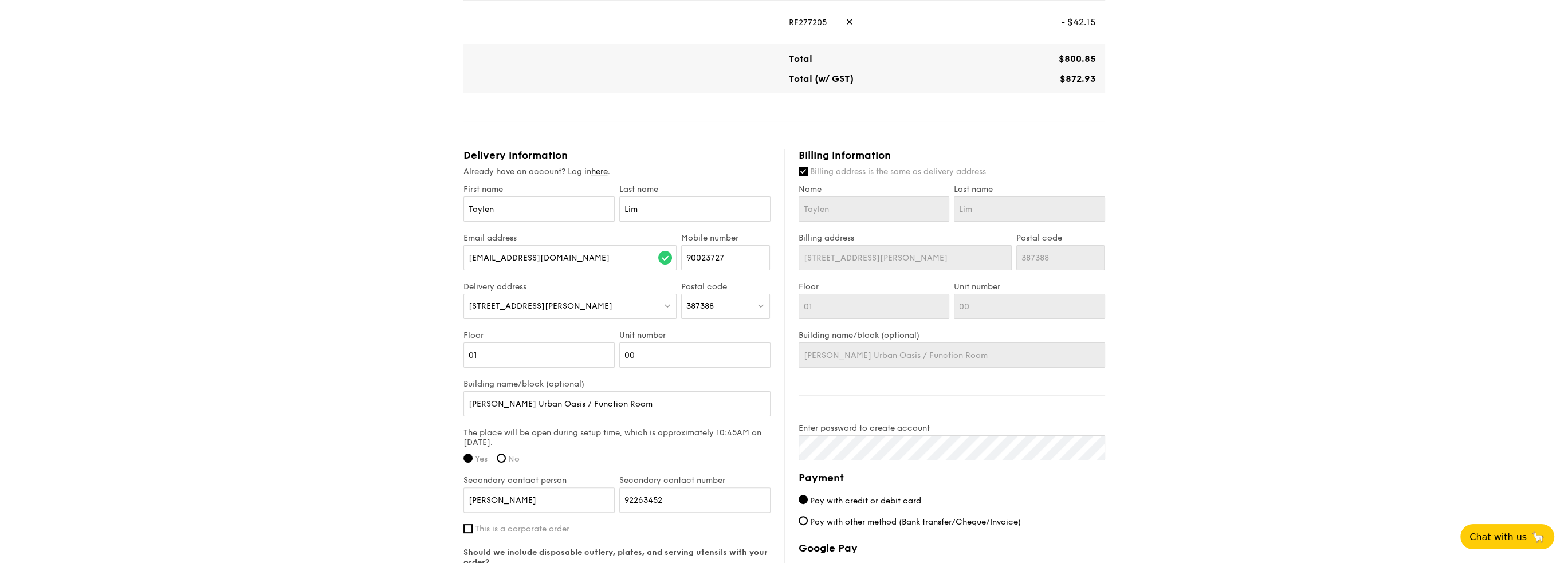
type textarea "Please include takeaway boxes"
click at [803, 169] on input "Billing address is the same as delivery address" at bounding box center [803, 171] width 9 height 9
checkbox input "false"
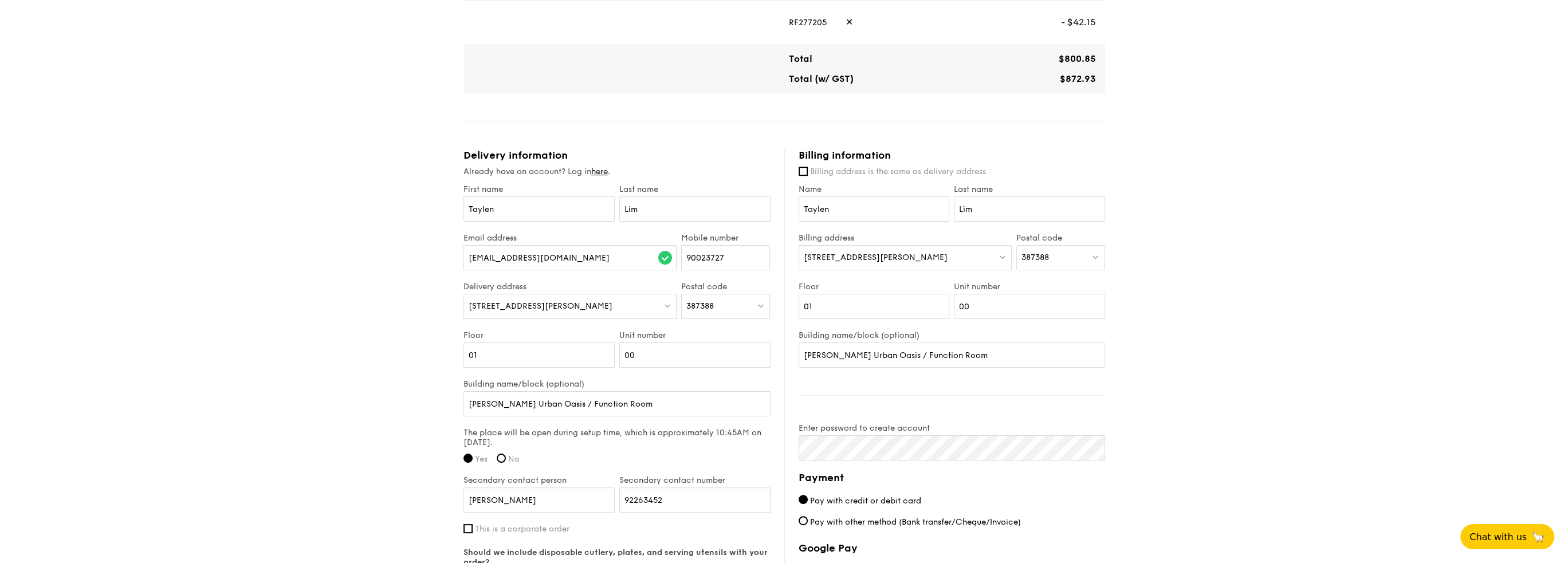
drag, startPoint x: 866, startPoint y: 253, endPoint x: 876, endPoint y: 268, distance: 18.0
click at [876, 268] on div "[STREET_ADDRESS][PERSON_NAME]" at bounding box center [905, 258] width 213 height 25
click at [812, 263] on input "search" at bounding box center [905, 258] width 212 height 25
type input "2 [PERSON_NAME] Drive"
click at [897, 286] on div "2 [PERSON_NAME] Drive" at bounding box center [879, 281] width 152 height 12
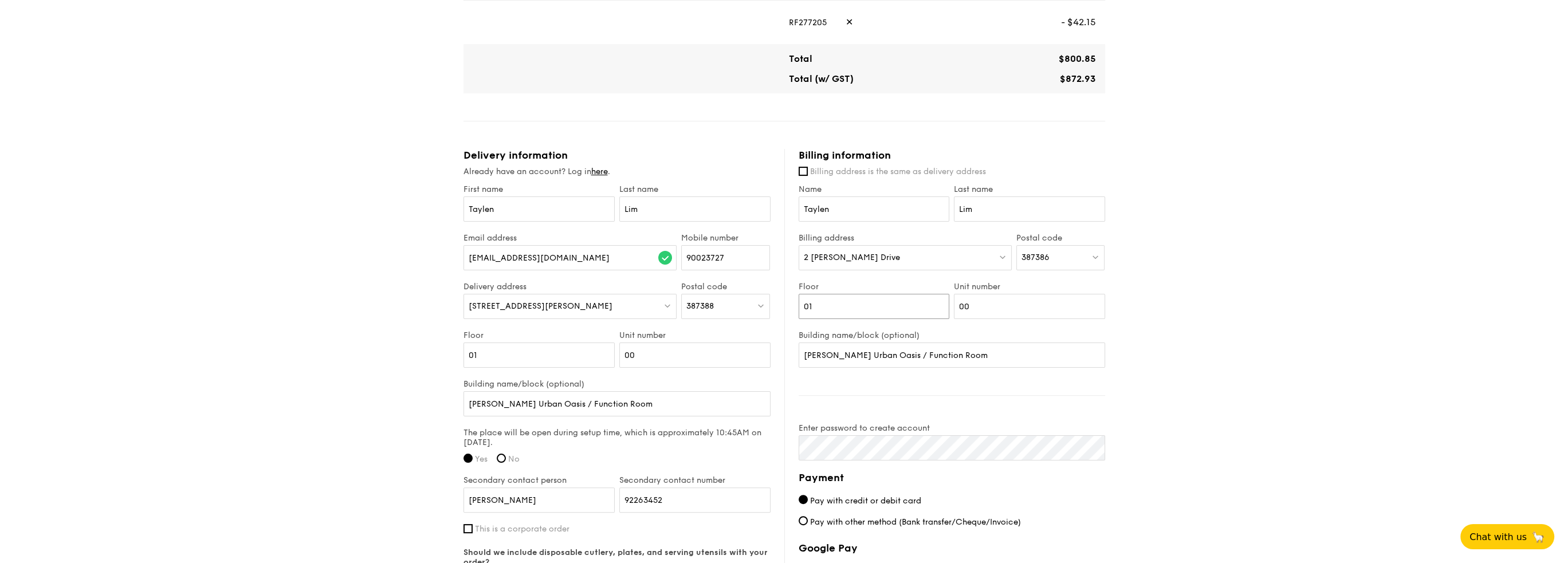
click at [900, 303] on input "01" at bounding box center [874, 306] width 151 height 25
type input "0"
type input "11"
drag, startPoint x: 1011, startPoint y: 302, endPoint x: 880, endPoint y: 304, distance: 131.0
click at [878, 302] on div "Floor 11 Unit number 00" at bounding box center [952, 307] width 311 height 49
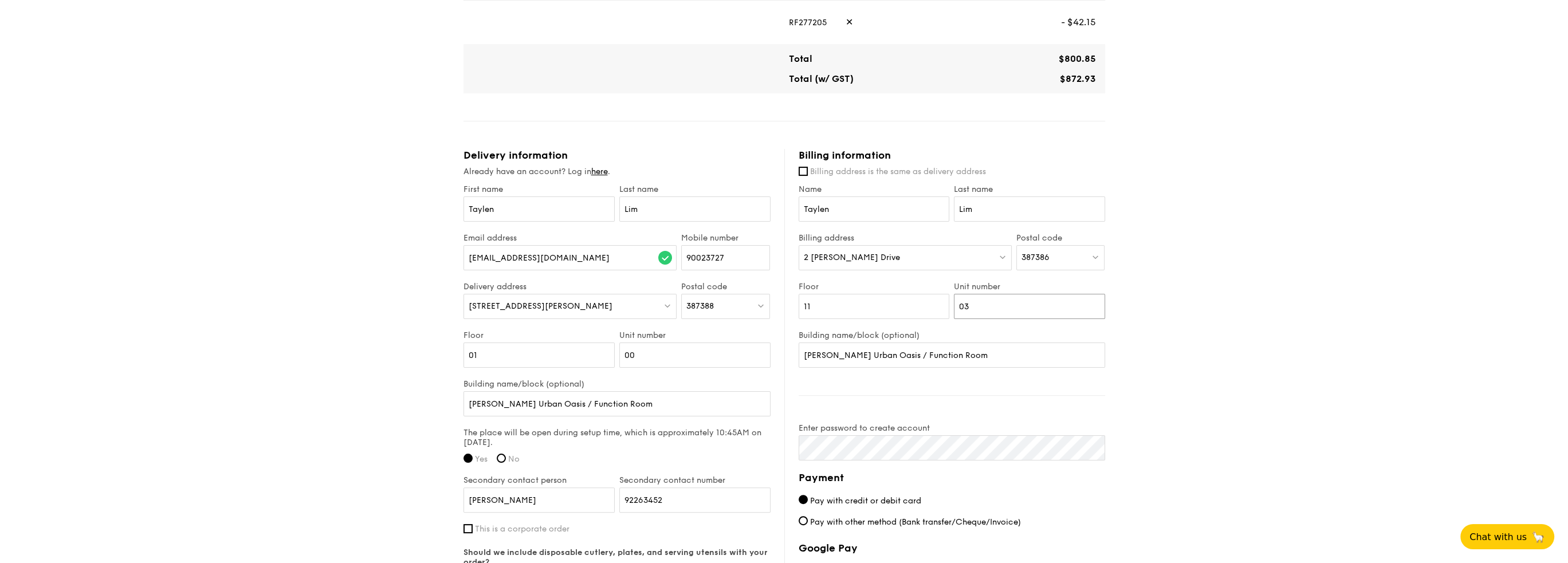
type input "03"
drag, startPoint x: 875, startPoint y: 353, endPoint x: 987, endPoint y: 349, distance: 112.1
click at [987, 349] on input "[PERSON_NAME] Urban Oasis / Function Room" at bounding box center [952, 355] width 307 height 25
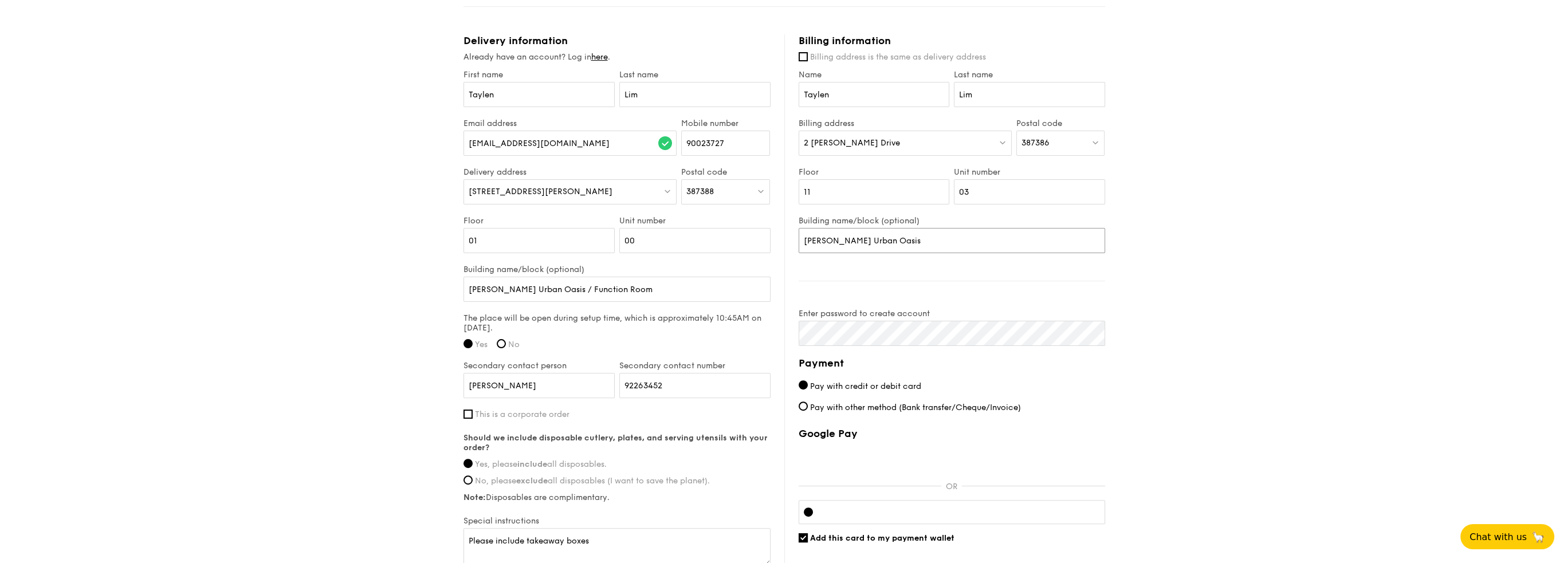
type input "[PERSON_NAME] Urban Oasis"
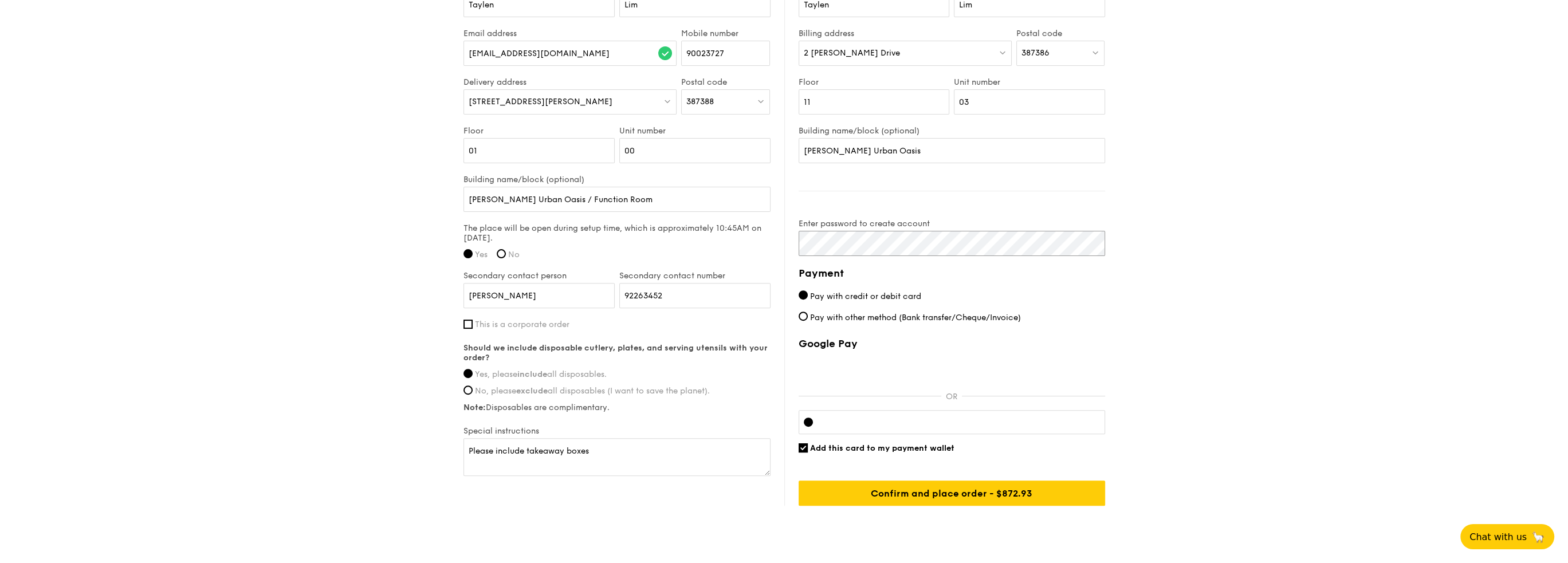
scroll to position [751, 0]
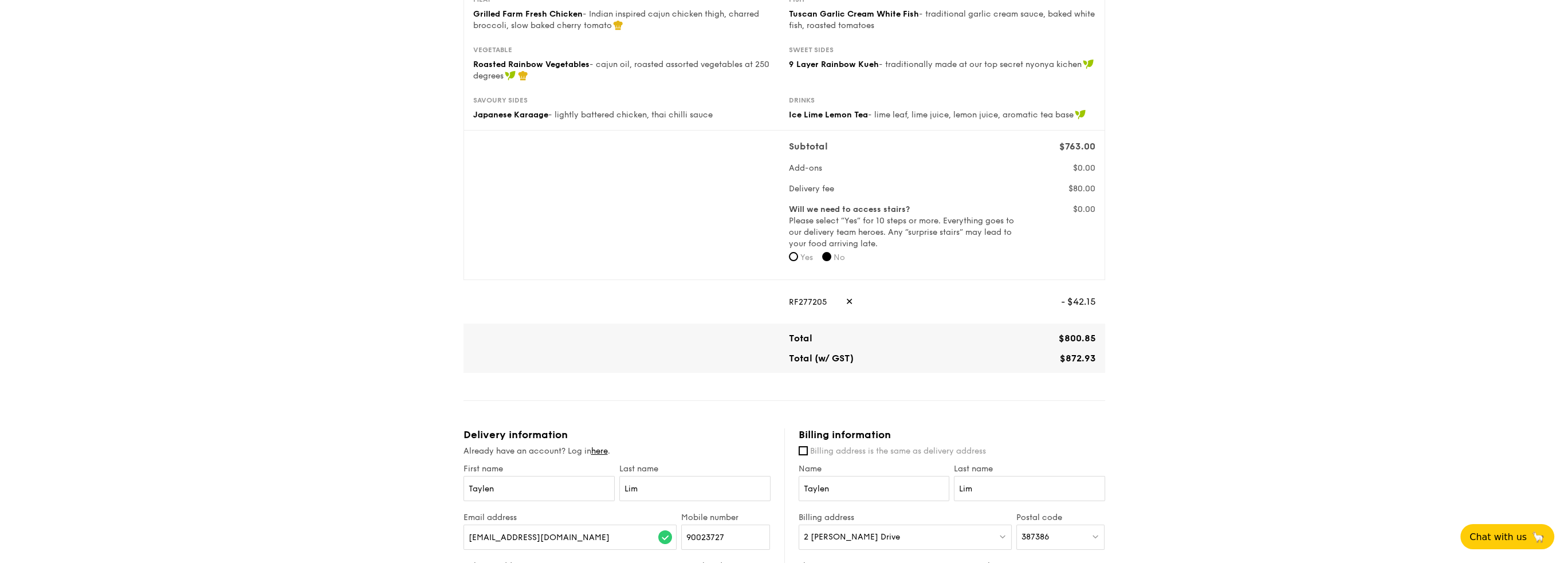
scroll to position [0, 0]
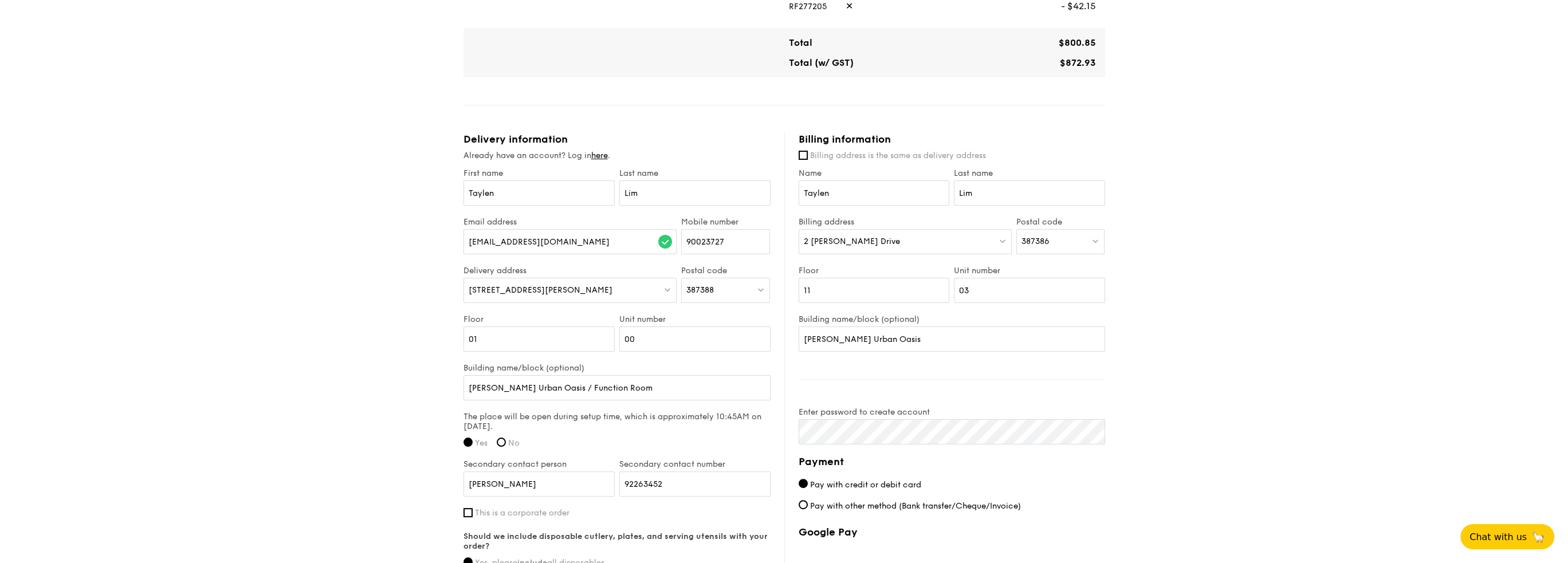
scroll to position [745, 0]
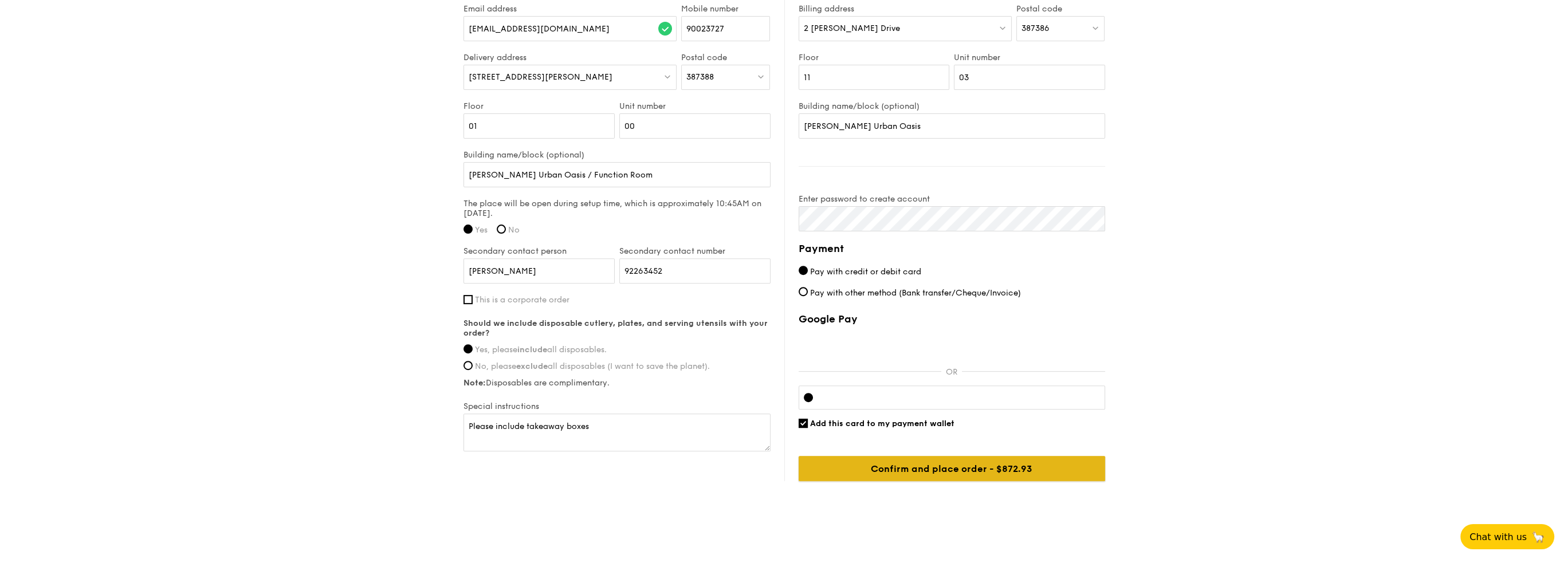
click at [1030, 476] on input "Confirm and place order - $918.87" at bounding box center [952, 468] width 307 height 25
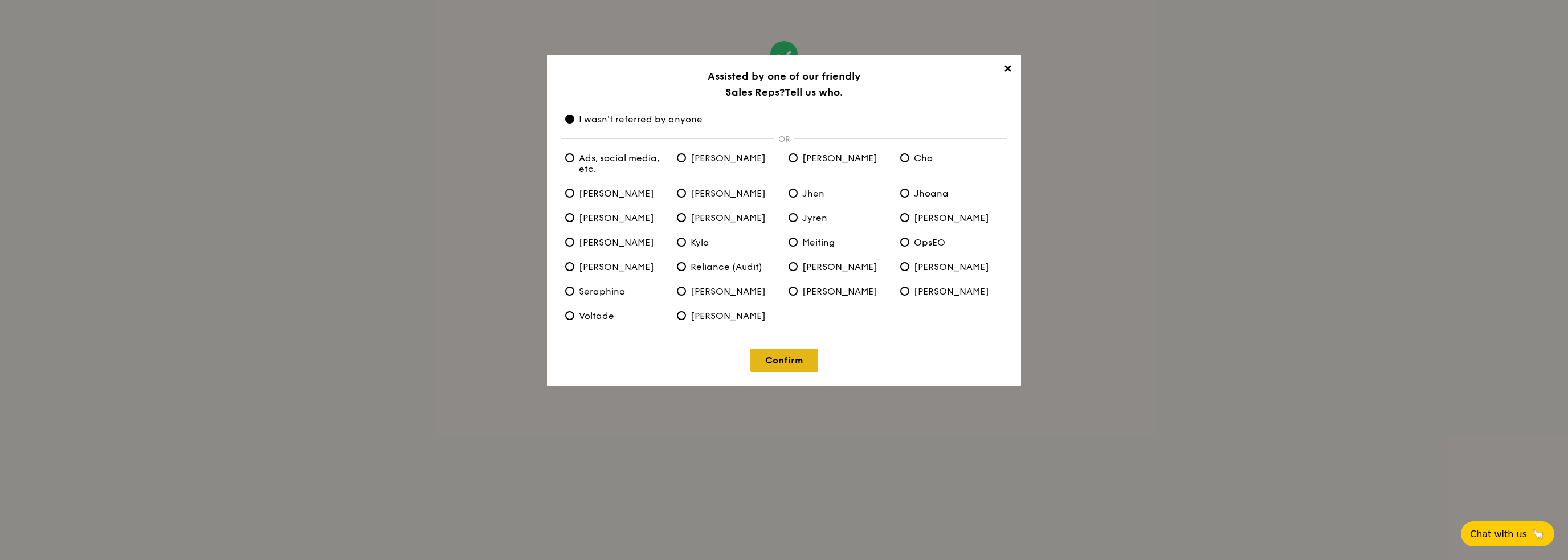
click at [795, 361] on link "Confirm" at bounding box center [784, 360] width 68 height 23
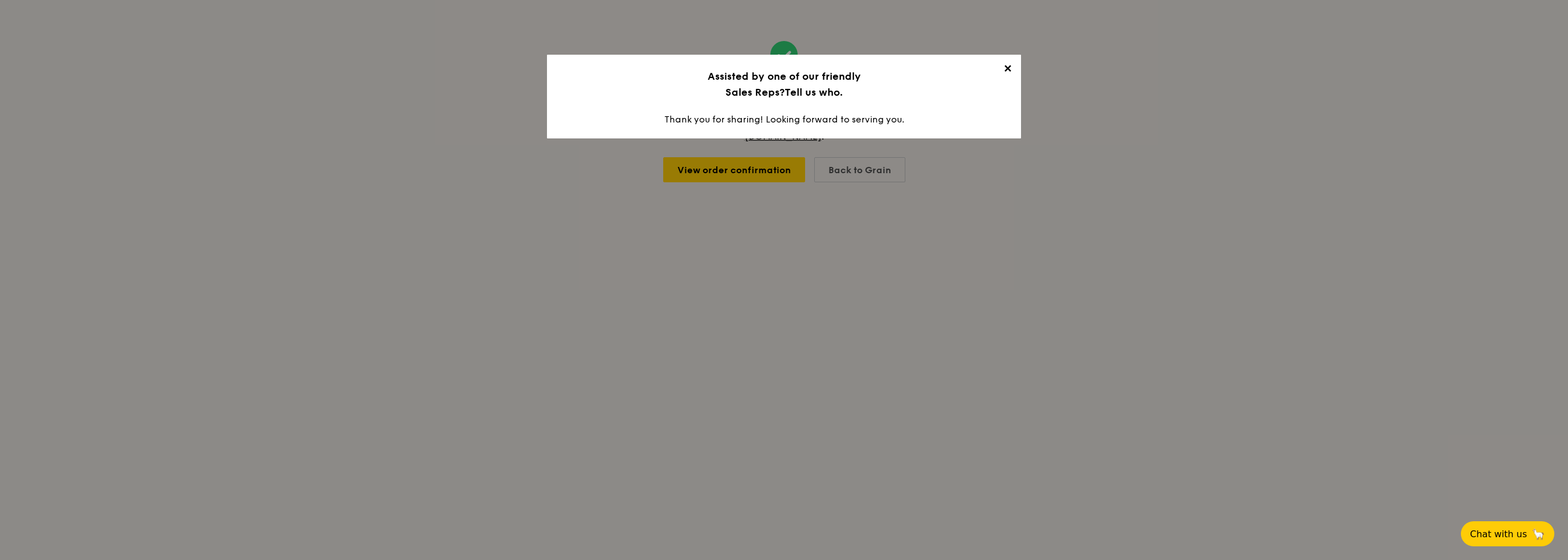
click at [1009, 66] on span "✕" at bounding box center [1007, 71] width 16 height 16
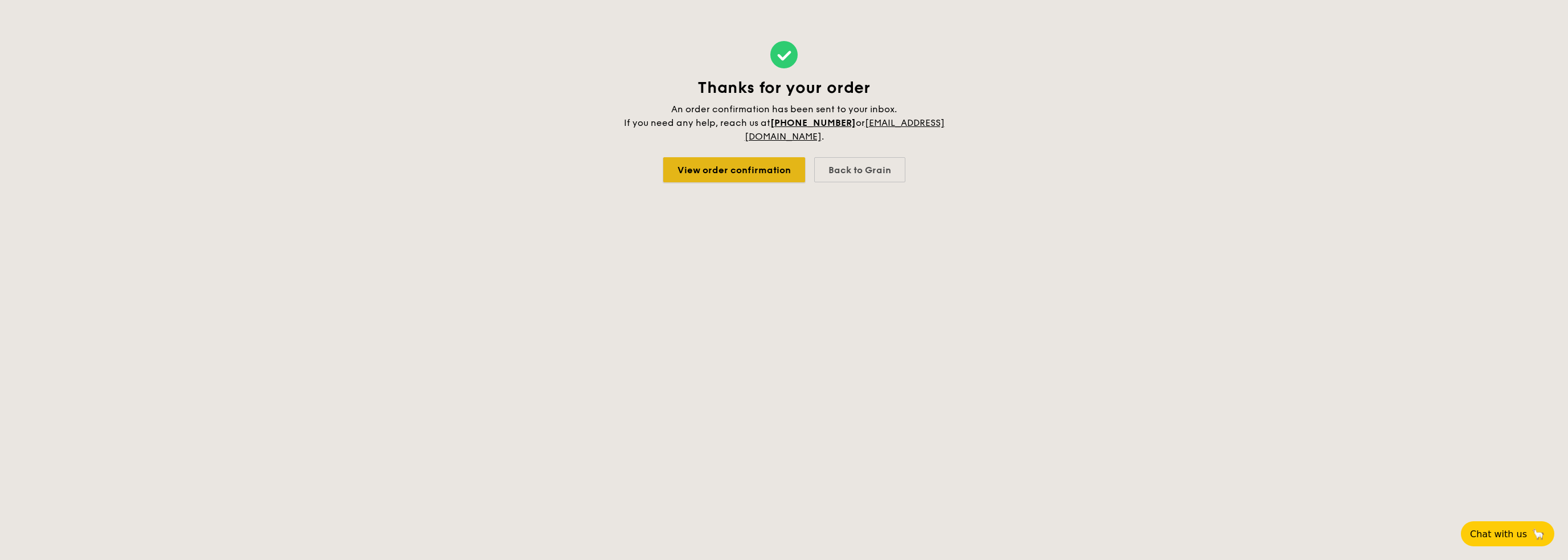
click at [779, 175] on link "View order confirmation" at bounding box center [734, 169] width 142 height 25
